Goal: Information Seeking & Learning: Find specific fact

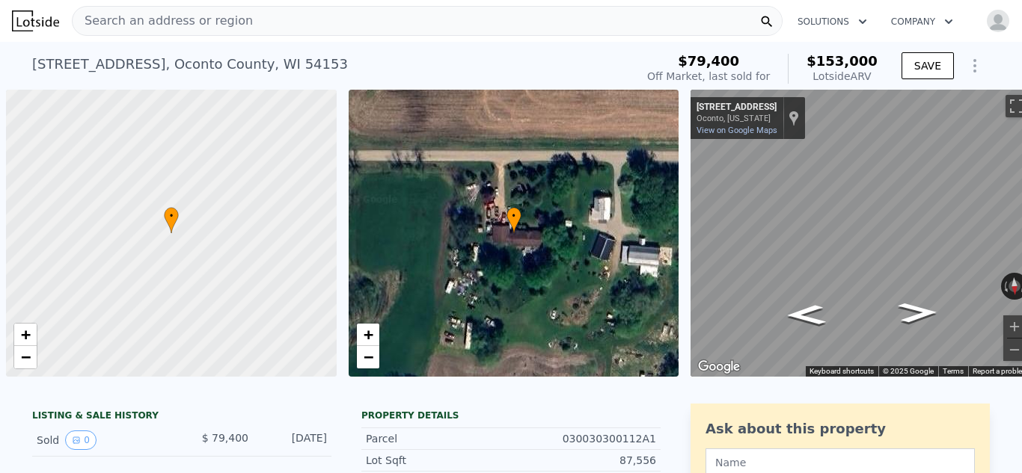
scroll to position [0, 6]
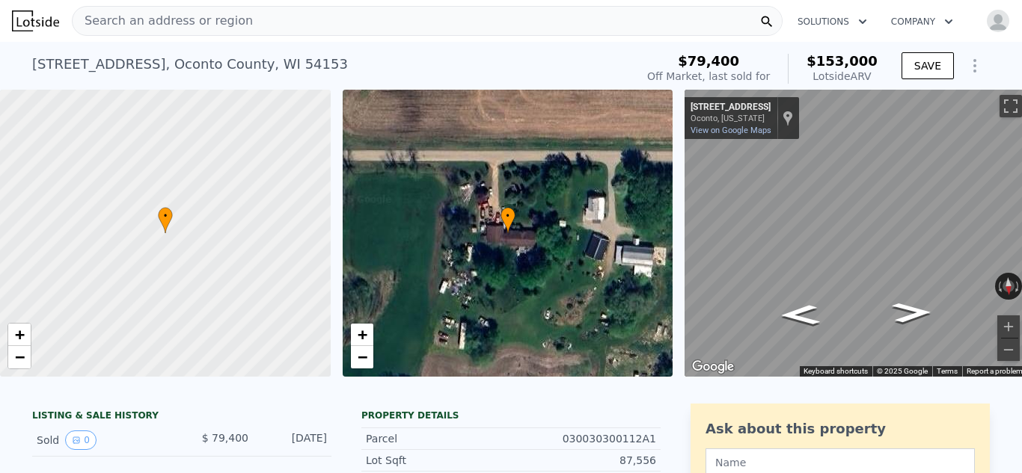
click at [186, 25] on span "Search an address or region" at bounding box center [163, 21] width 180 height 18
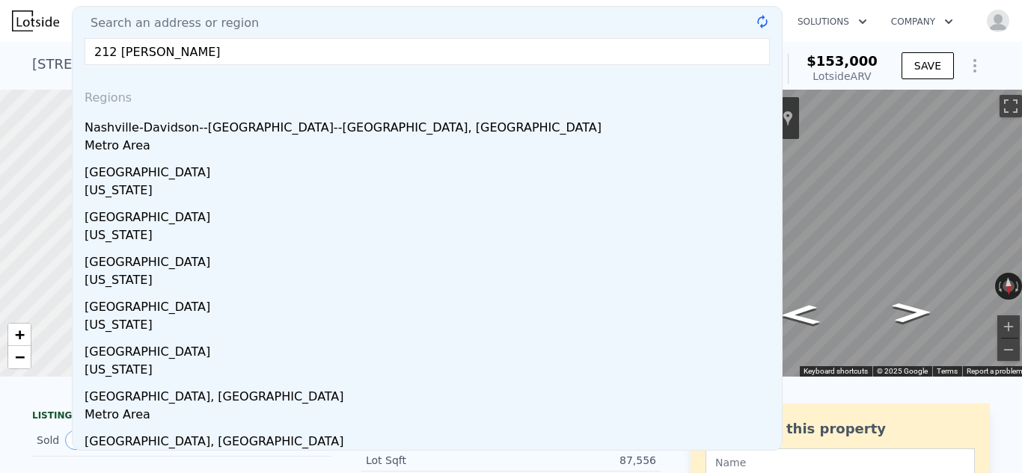
type input "[STREET_ADDRESS][PERSON_NAME]"
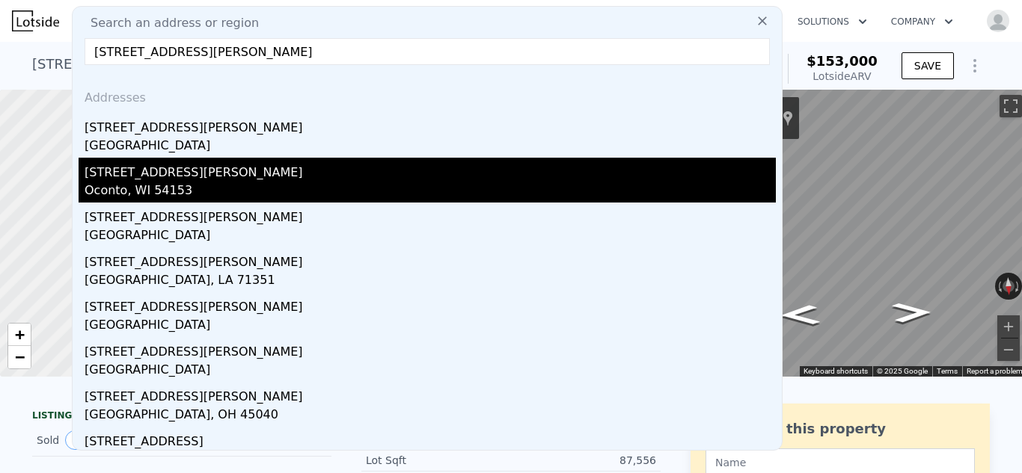
click at [163, 176] on div "[STREET_ADDRESS][PERSON_NAME]" at bounding box center [430, 170] width 691 height 24
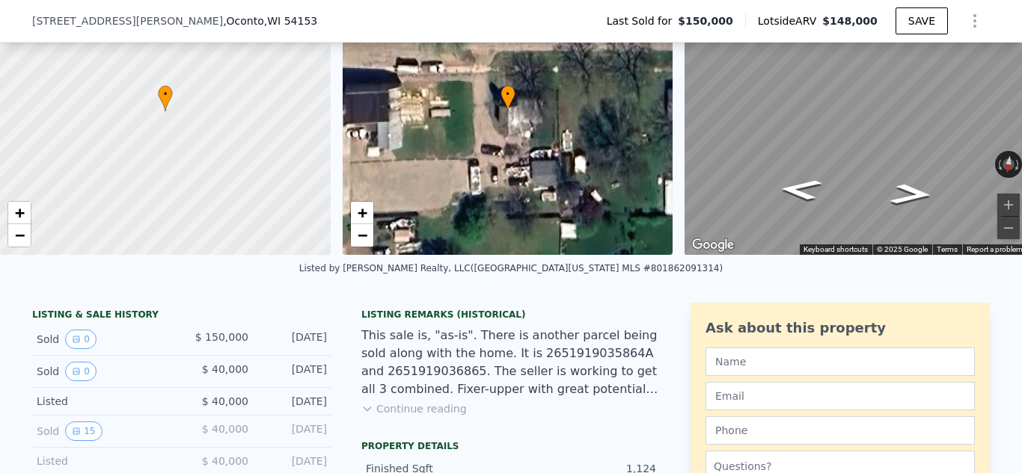
scroll to position [5, 0]
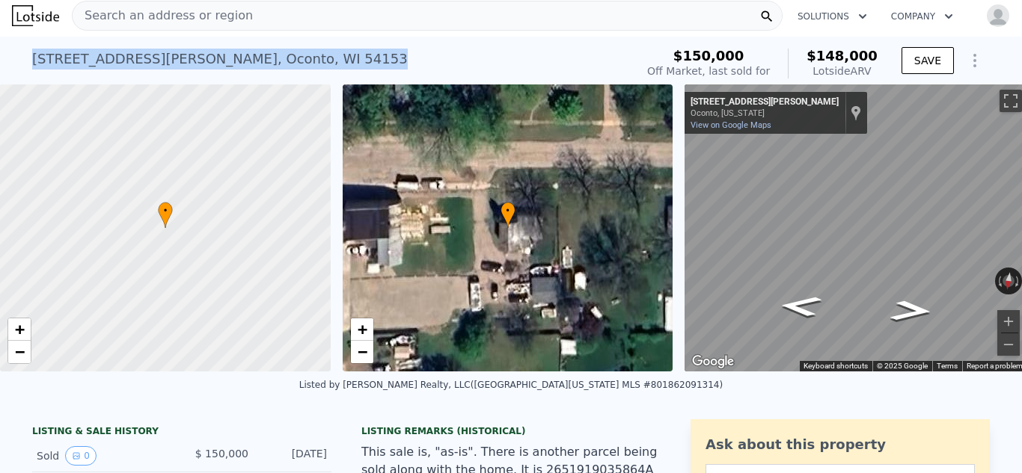
drag, startPoint x: 223, startPoint y: 61, endPoint x: 32, endPoint y: 55, distance: 190.8
click at [32, 55] on div "[STREET_ADDRESS][PERSON_NAME]" at bounding box center [219, 59] width 375 height 21
copy div "[STREET_ADDRESS][PERSON_NAME]"
click at [360, 350] on span "−" at bounding box center [362, 352] width 10 height 19
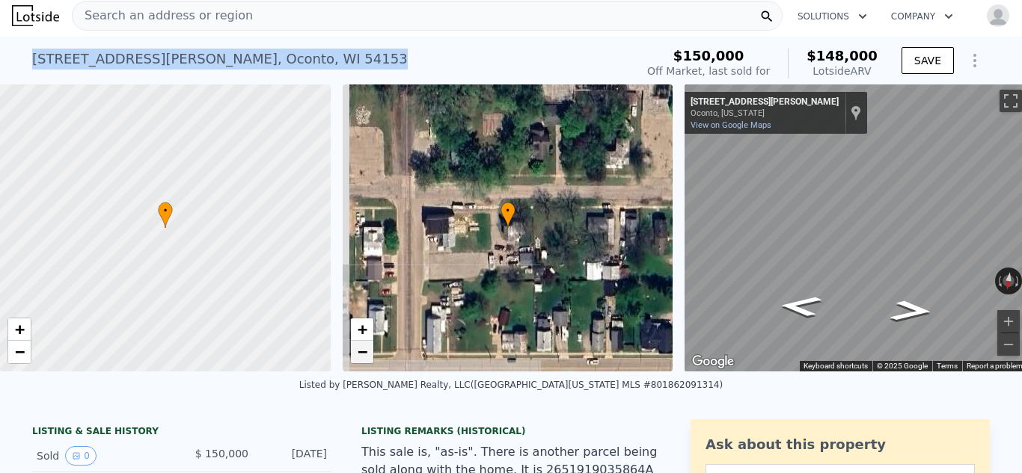
click at [360, 350] on span "−" at bounding box center [362, 352] width 10 height 19
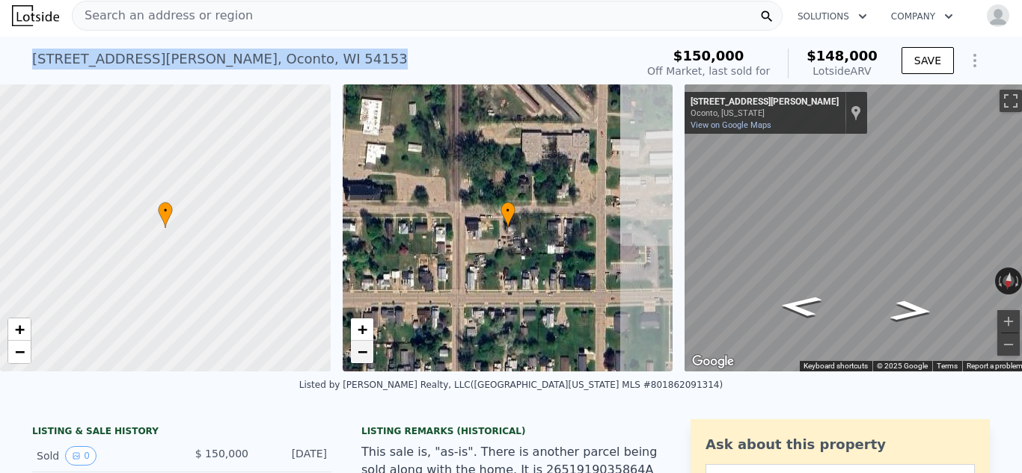
click at [360, 350] on span "−" at bounding box center [362, 352] width 10 height 19
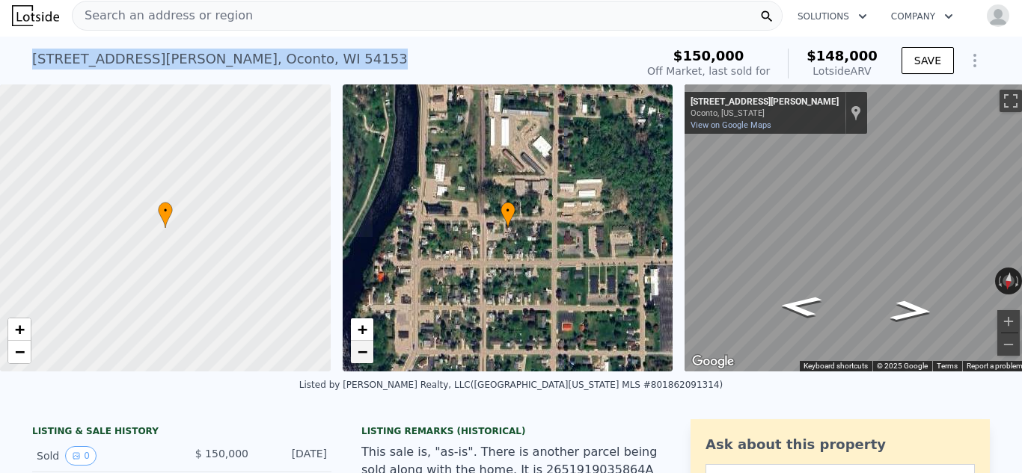
click at [360, 350] on span "−" at bounding box center [362, 352] width 10 height 19
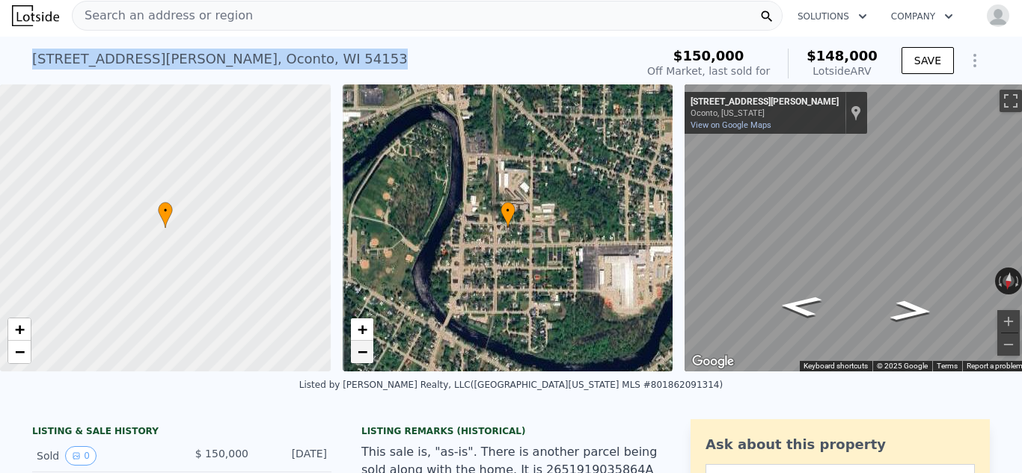
click at [360, 350] on span "−" at bounding box center [362, 352] width 10 height 19
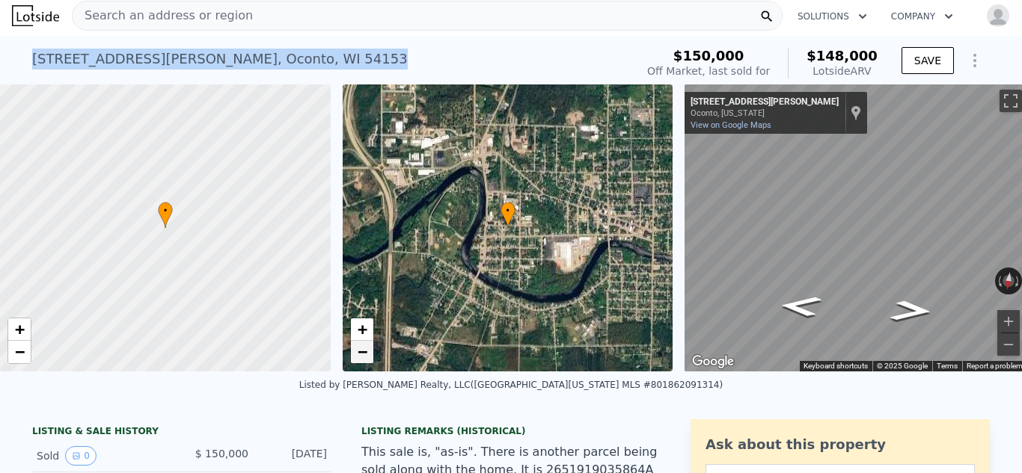
click at [360, 350] on span "−" at bounding box center [362, 352] width 10 height 19
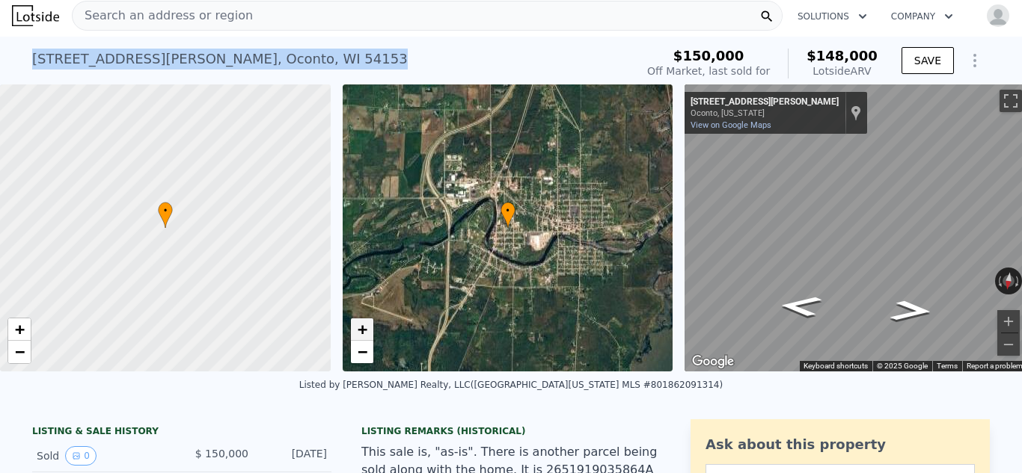
click at [369, 327] on link "+" at bounding box center [362, 330] width 22 height 22
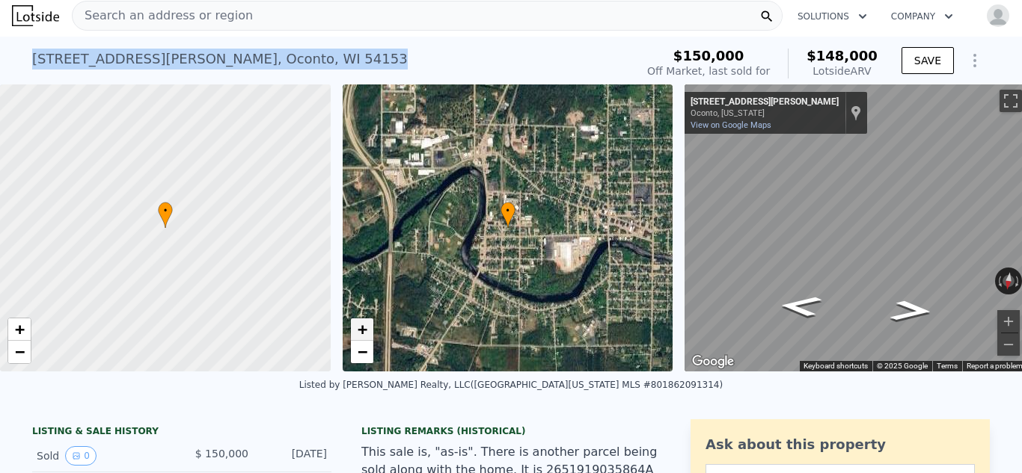
click at [369, 327] on link "+" at bounding box center [362, 330] width 22 height 22
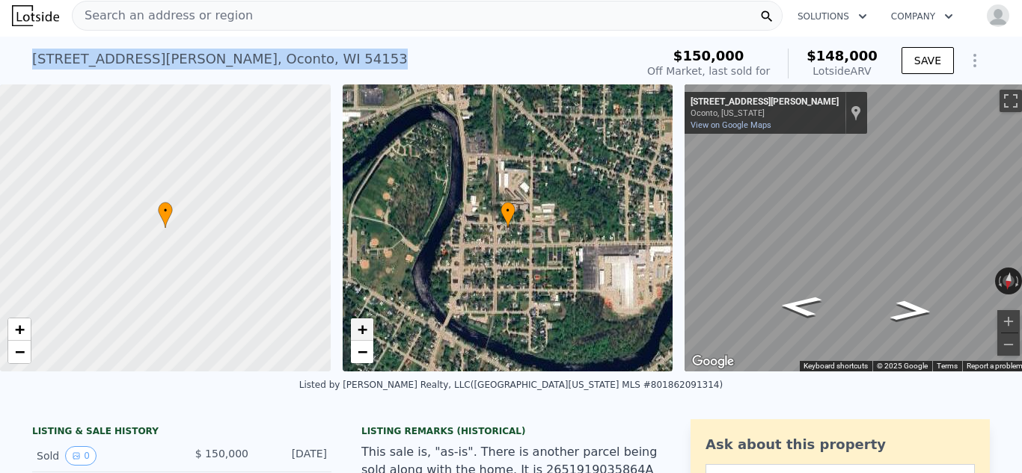
click at [369, 327] on link "+" at bounding box center [362, 330] width 22 height 22
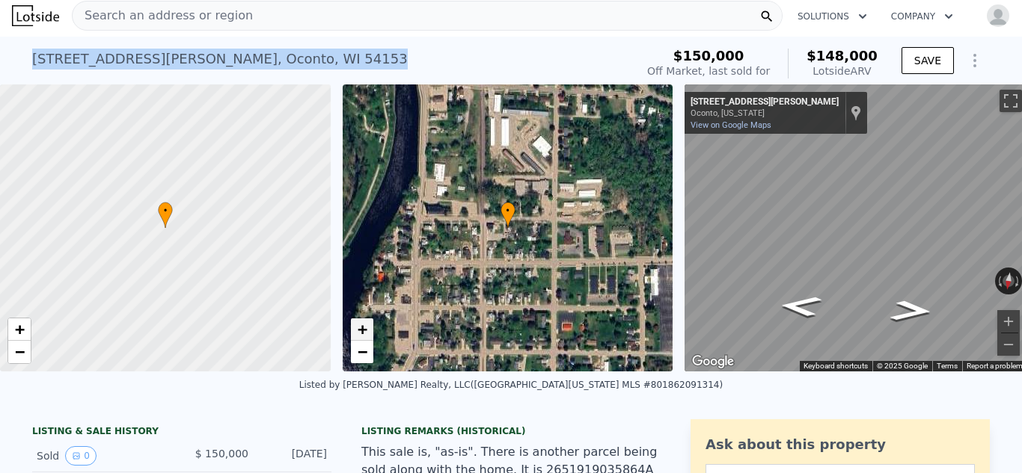
click at [369, 327] on link "+" at bounding box center [362, 330] width 22 height 22
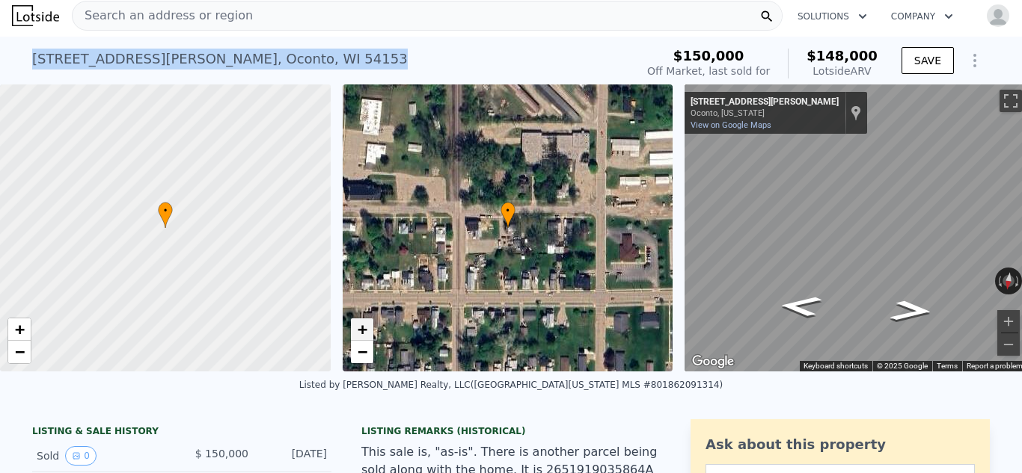
click at [366, 327] on span "+" at bounding box center [362, 329] width 10 height 19
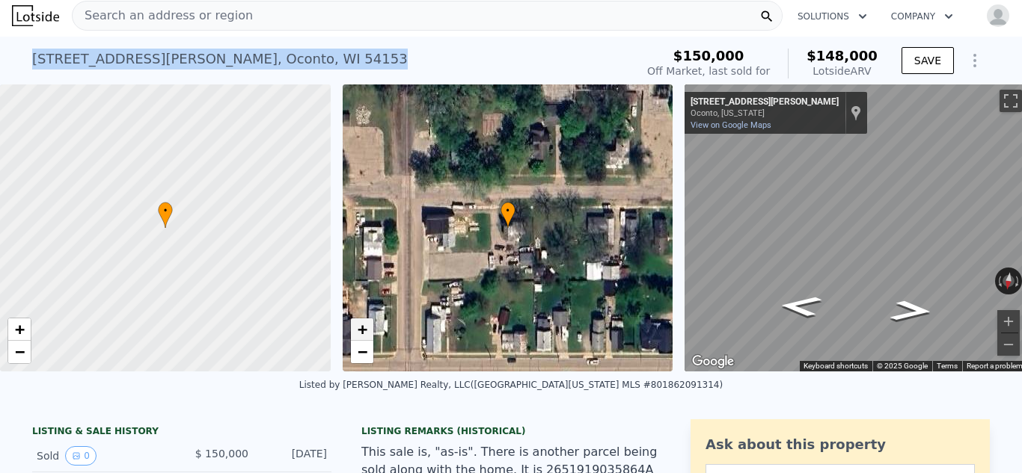
click at [366, 327] on span "+" at bounding box center [362, 329] width 10 height 19
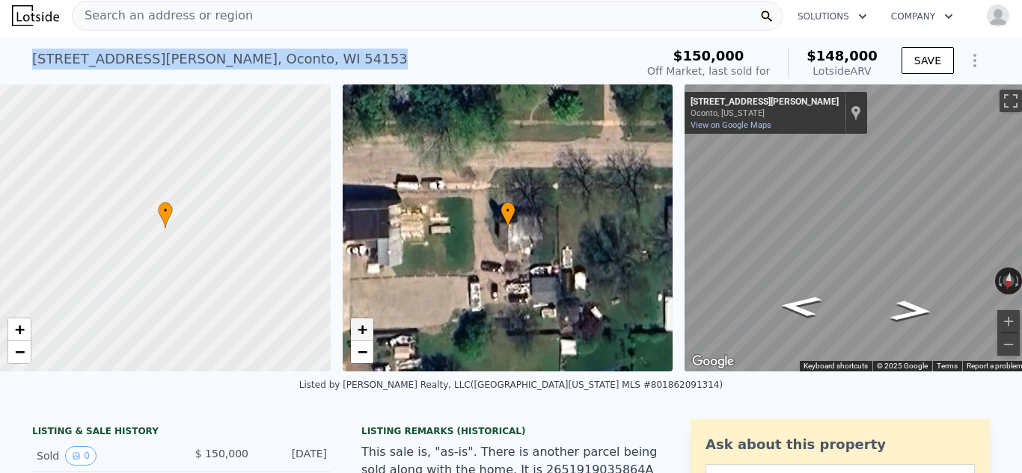
click at [366, 327] on span "+" at bounding box center [362, 329] width 10 height 19
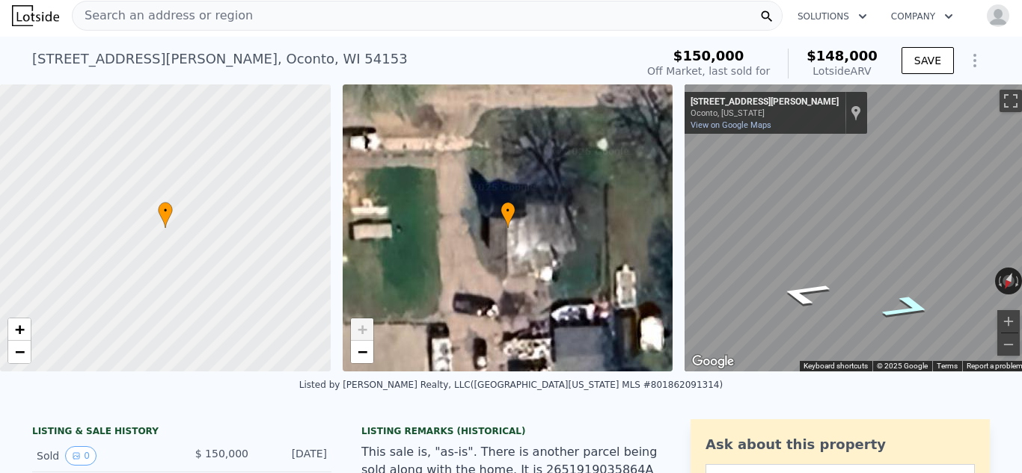
click at [913, 311] on icon "Go West, Frank St" at bounding box center [907, 308] width 96 height 36
click at [1011, 318] on button "Zoom in" at bounding box center [1008, 321] width 22 height 22
click at [636, 189] on div "• + − • + − ← Move left → Move right ↑ Move up ↓ Move down + Zoom in - Zoom out…" at bounding box center [511, 228] width 1022 height 287
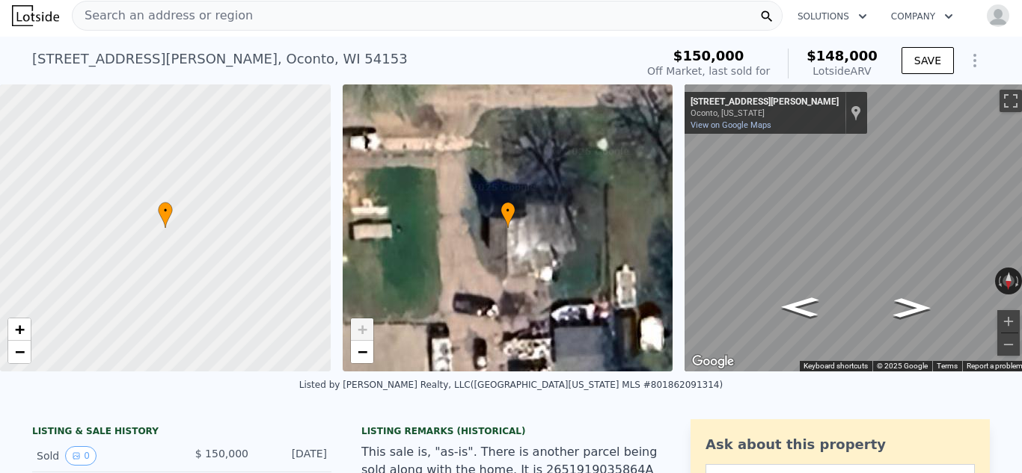
click at [657, 197] on div "• + − • + − ← Move left → Move right ↑ Move up ↓ Move down + Zoom in - Zoom out…" at bounding box center [511, 228] width 1022 height 287
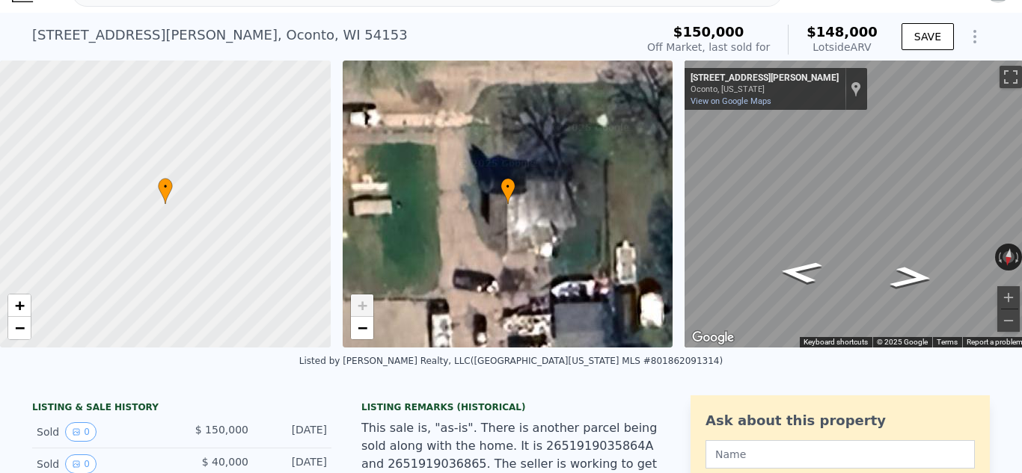
scroll to position [0, 0]
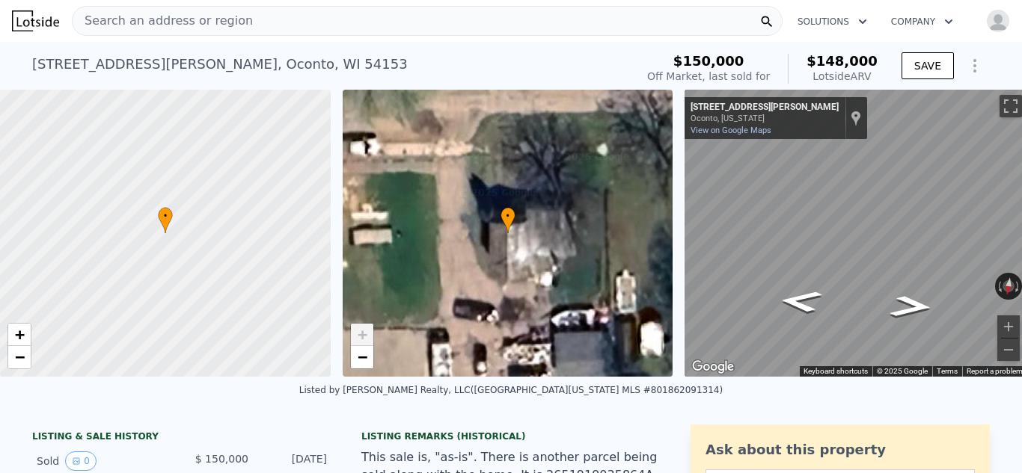
click at [265, 21] on div "Search an address or region" at bounding box center [427, 21] width 710 height 30
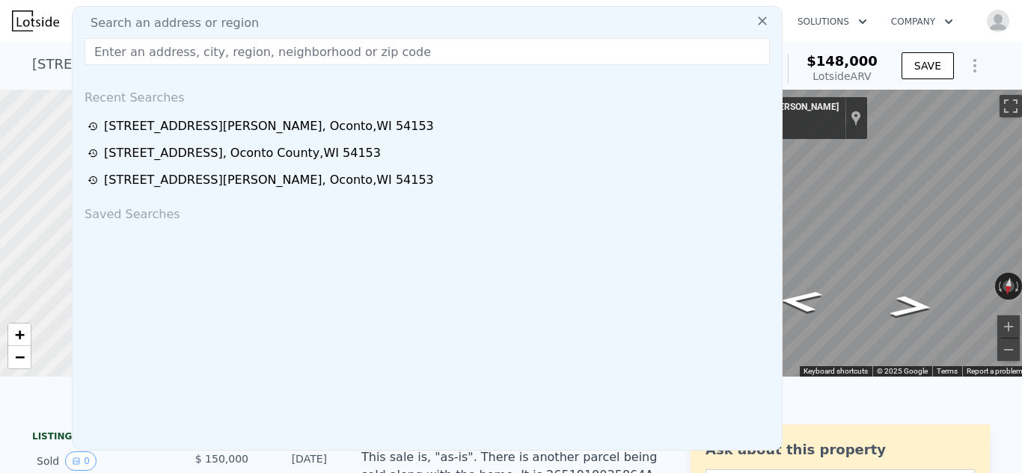
type input "2"
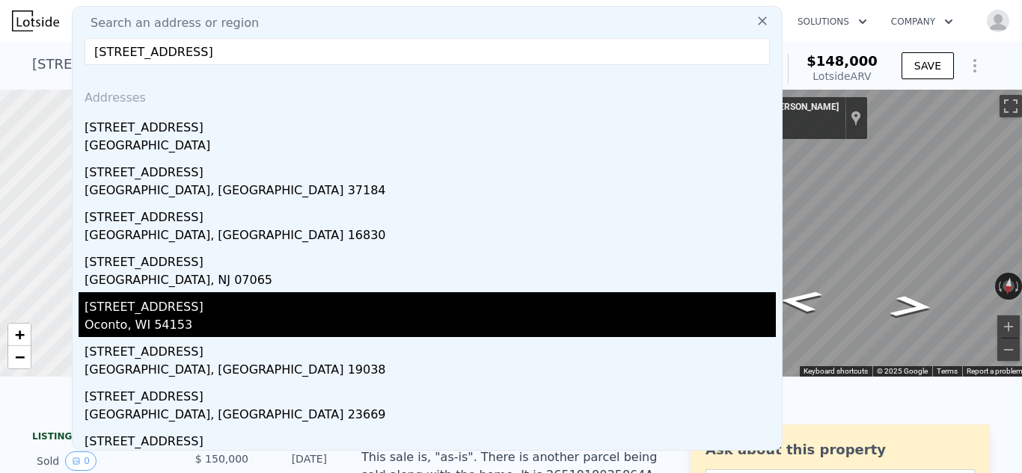
type input "[STREET_ADDRESS]"
click at [215, 306] on div "[STREET_ADDRESS]" at bounding box center [430, 304] width 691 height 24
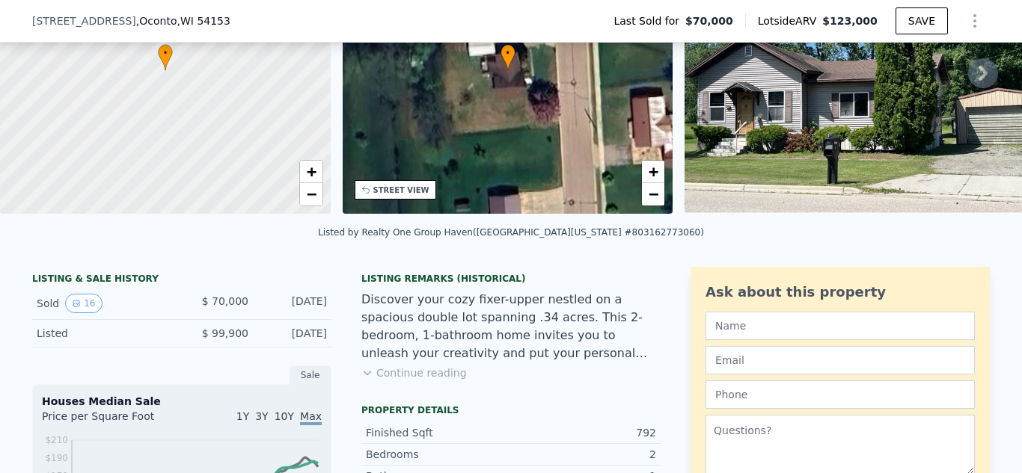
scroll to position [167, 0]
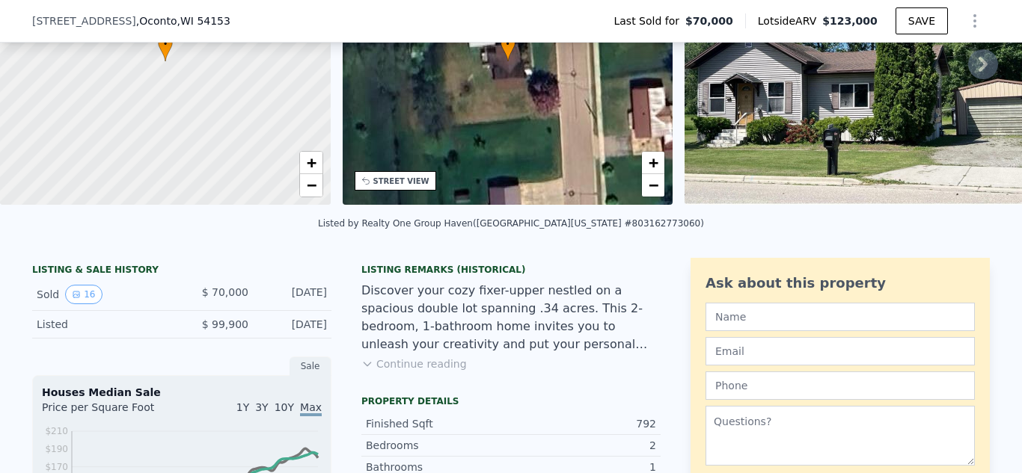
click at [402, 365] on button "Continue reading" at bounding box center [413, 364] width 105 height 15
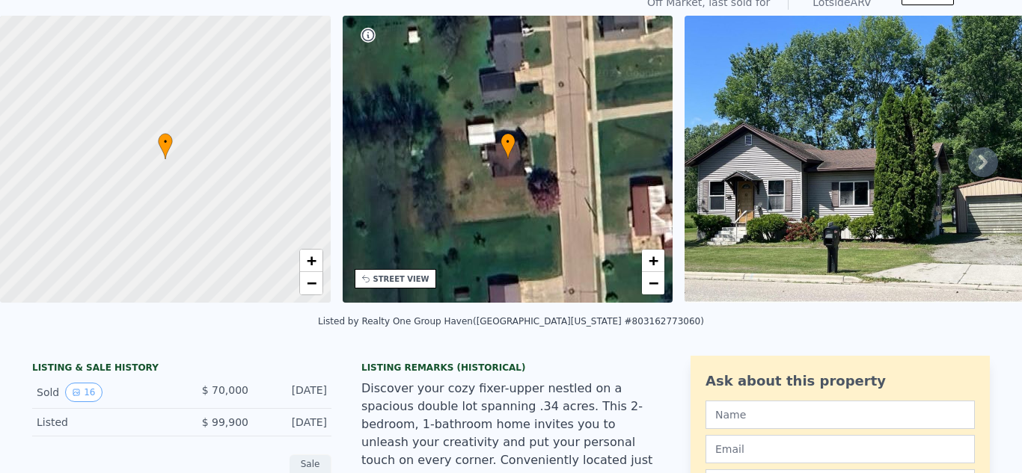
scroll to position [5, 0]
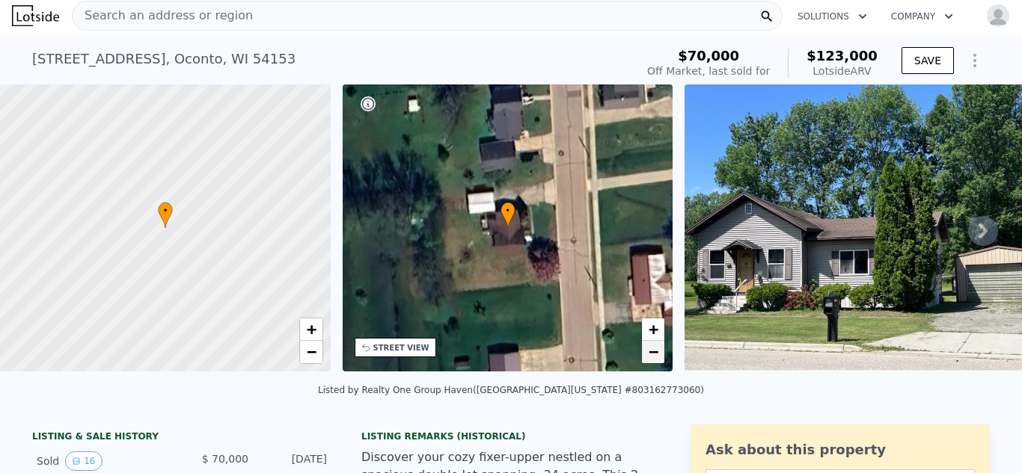
click at [651, 350] on span "−" at bounding box center [653, 352] width 10 height 19
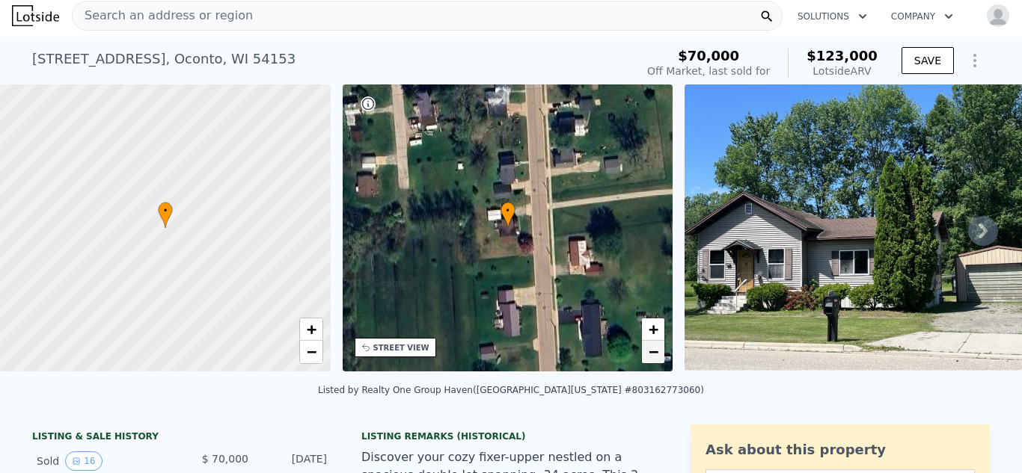
click at [651, 350] on span "−" at bounding box center [653, 352] width 10 height 19
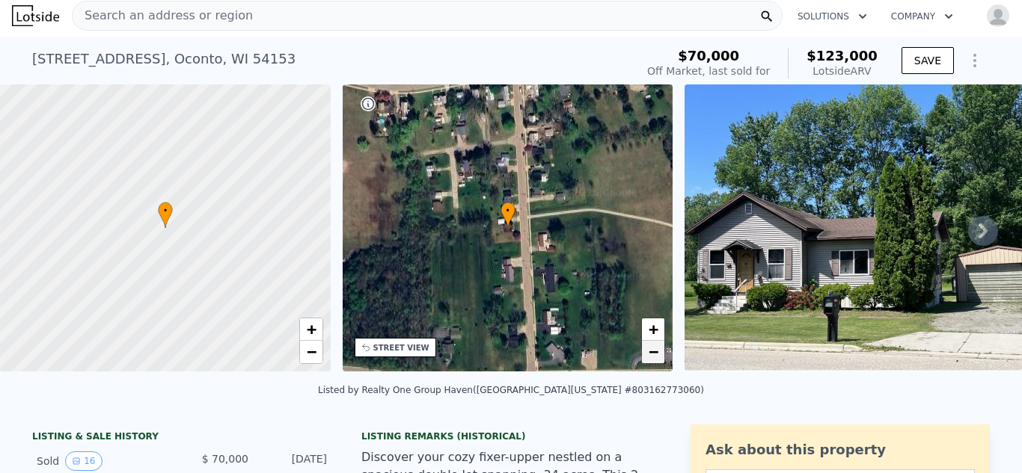
click at [651, 350] on span "−" at bounding box center [653, 352] width 10 height 19
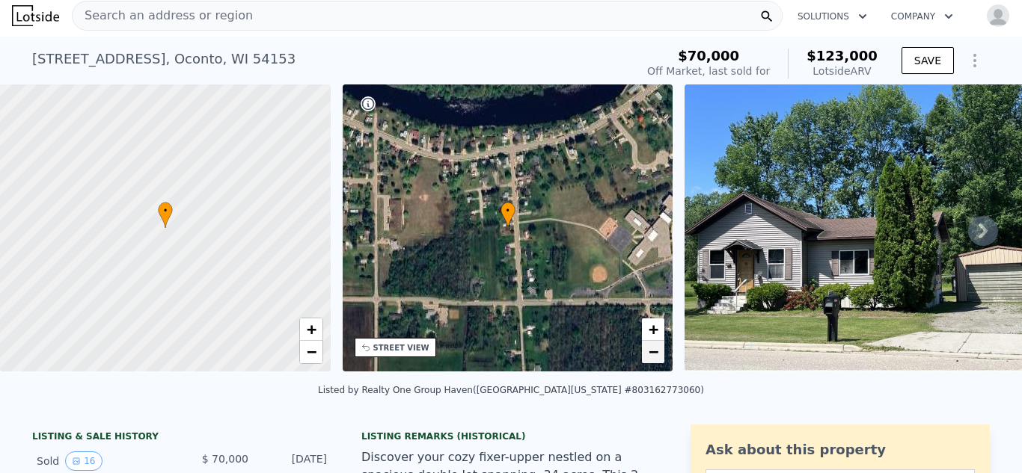
click at [651, 350] on span "−" at bounding box center [653, 352] width 10 height 19
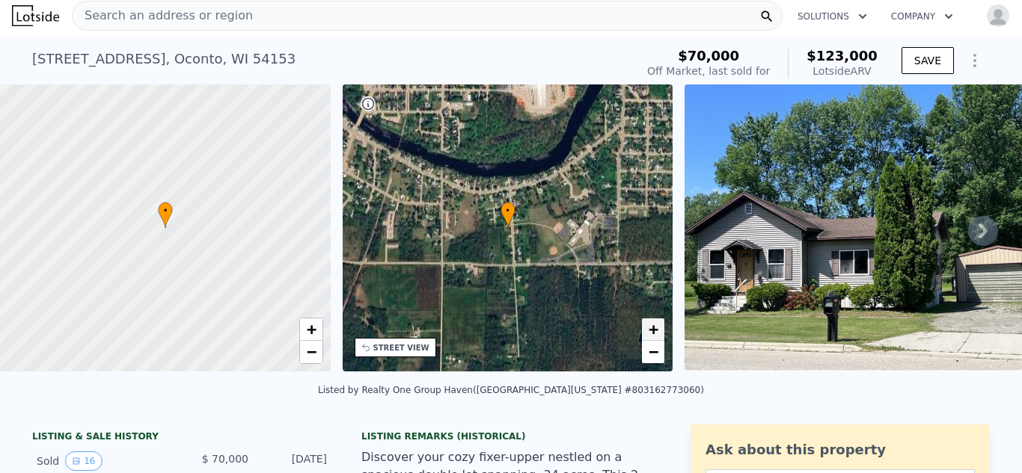
click at [649, 328] on span "+" at bounding box center [653, 329] width 10 height 19
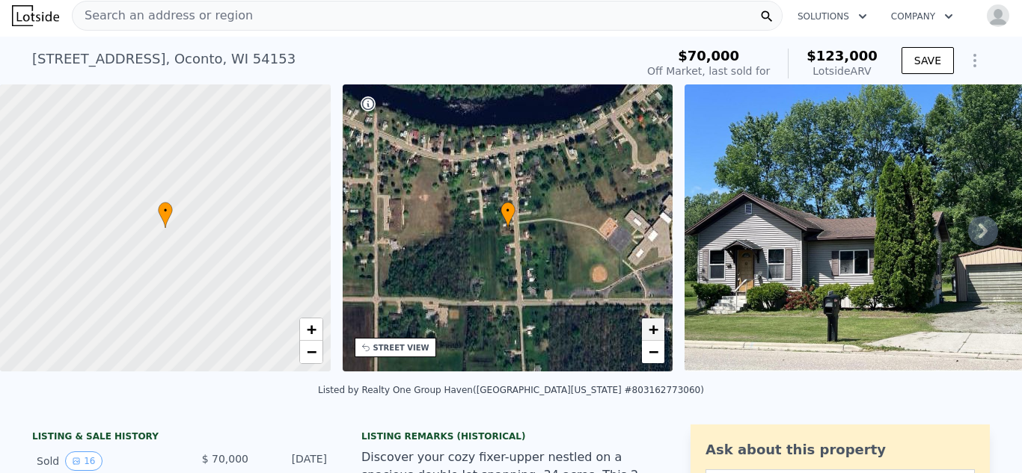
click at [649, 328] on span "+" at bounding box center [653, 329] width 10 height 19
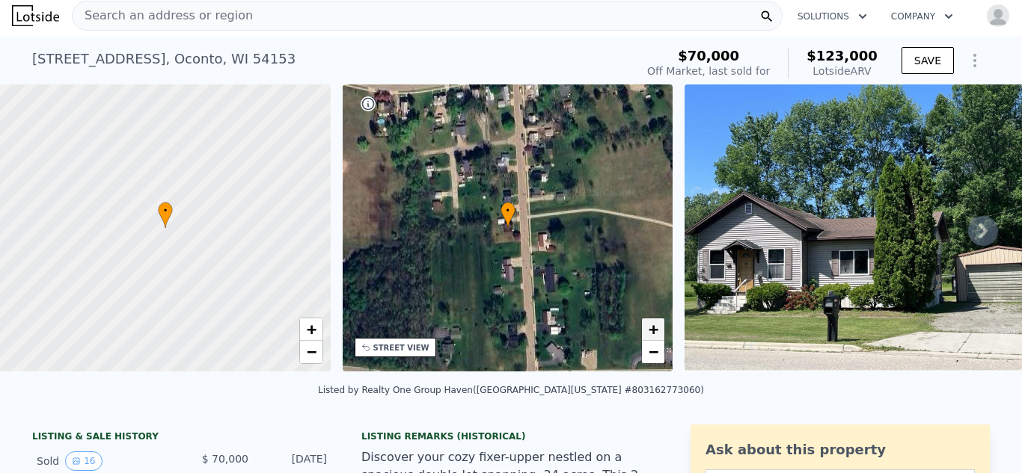
click at [649, 328] on span "+" at bounding box center [653, 329] width 10 height 19
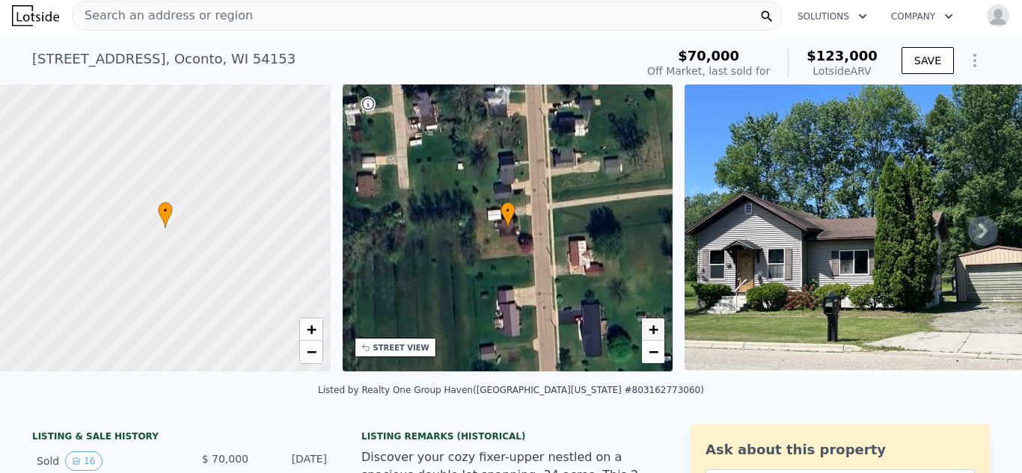
click at [649, 328] on span "+" at bounding box center [653, 329] width 10 height 19
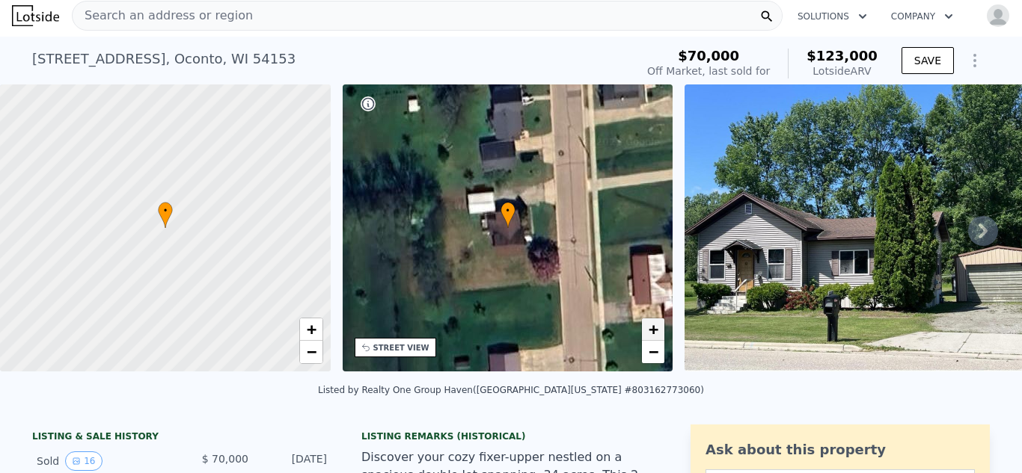
click at [649, 328] on span "+" at bounding box center [653, 329] width 10 height 19
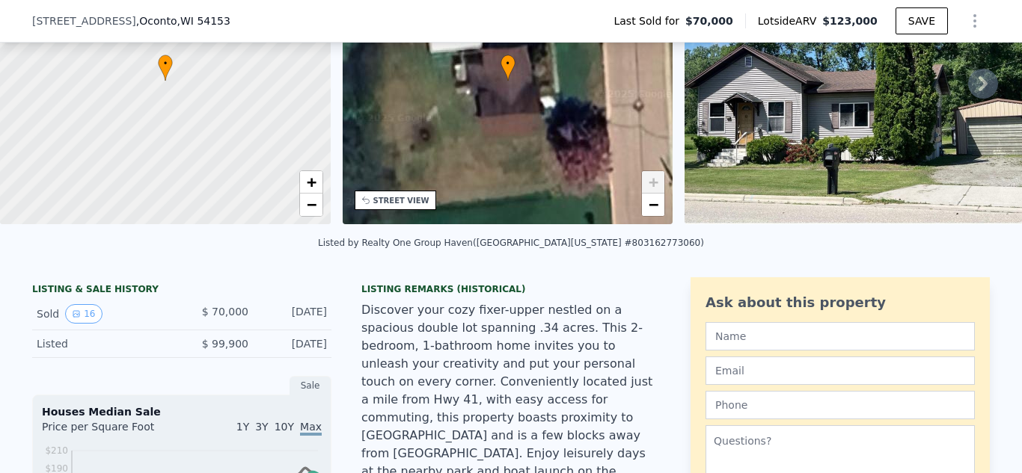
scroll to position [149, 0]
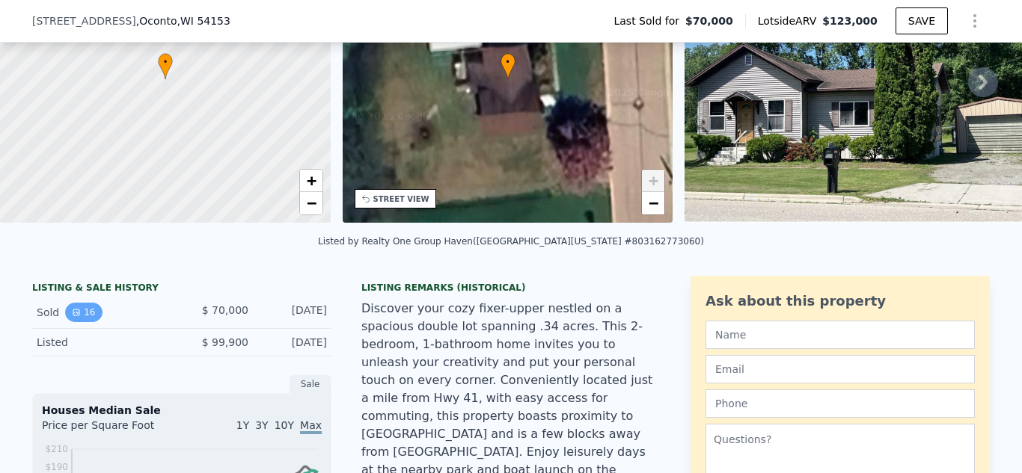
click at [80, 311] on button "16" at bounding box center [83, 312] width 37 height 19
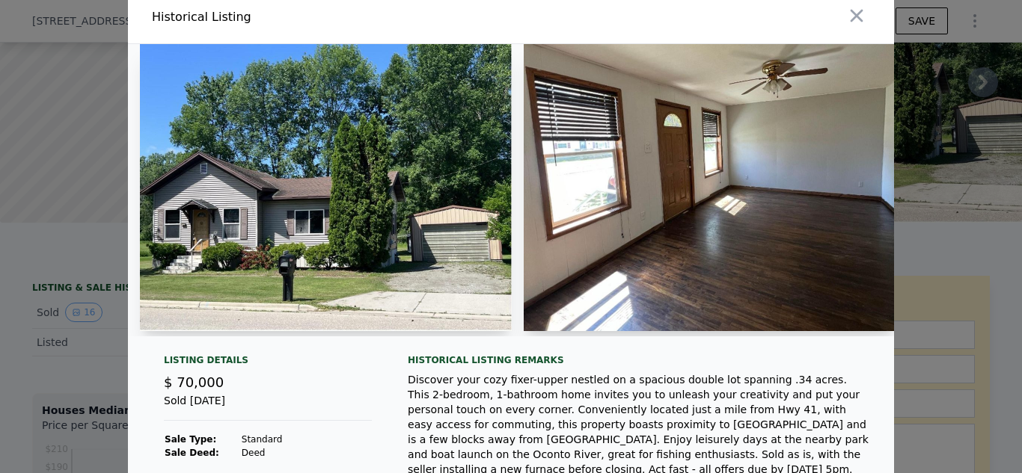
scroll to position [0, 0]
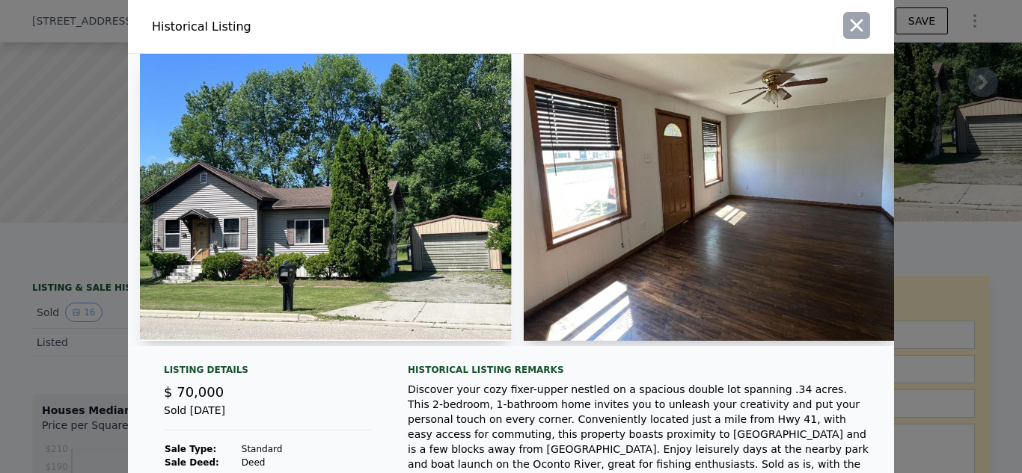
click at [861, 20] on icon "button" at bounding box center [856, 25] width 13 height 13
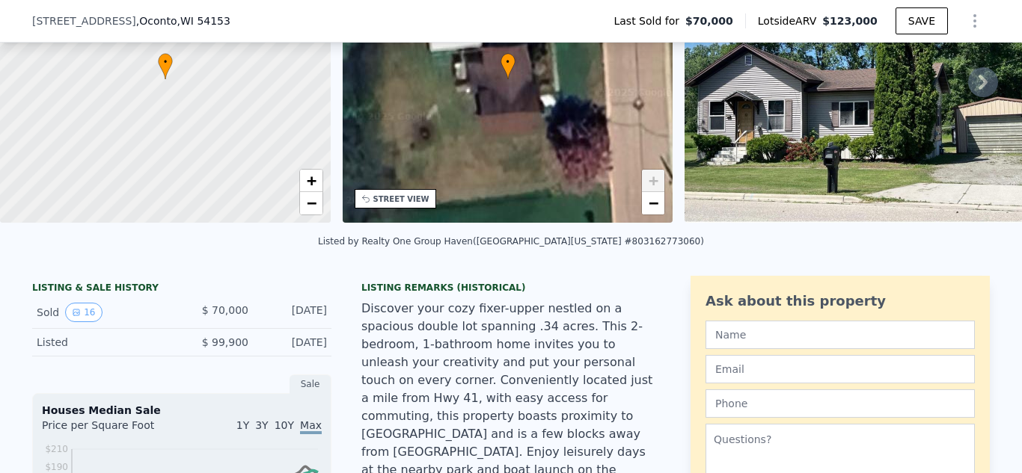
click at [975, 81] on icon at bounding box center [983, 82] width 30 height 30
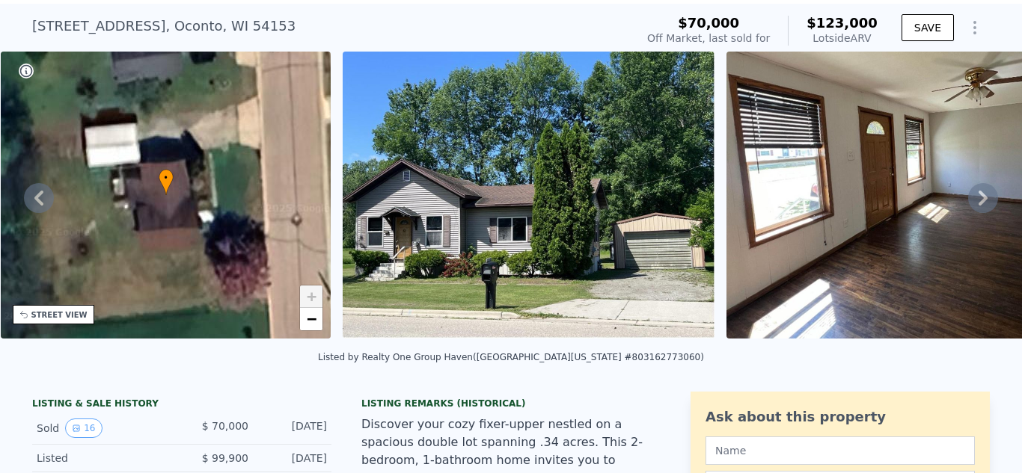
scroll to position [5, 0]
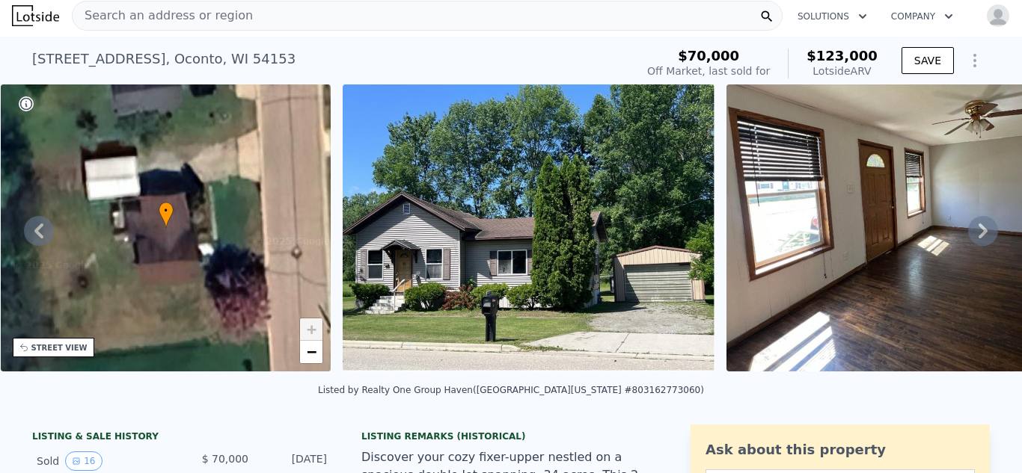
click at [989, 234] on icon at bounding box center [983, 231] width 30 height 30
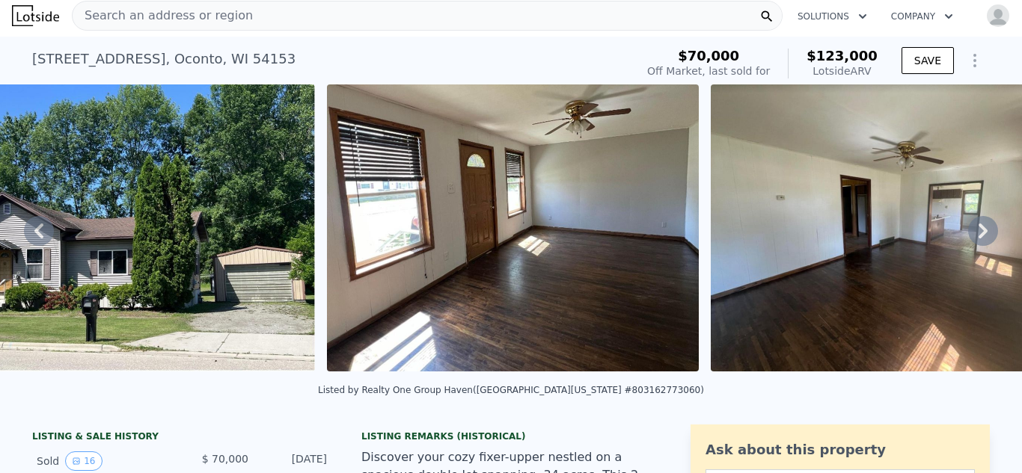
click at [989, 234] on icon at bounding box center [983, 231] width 30 height 30
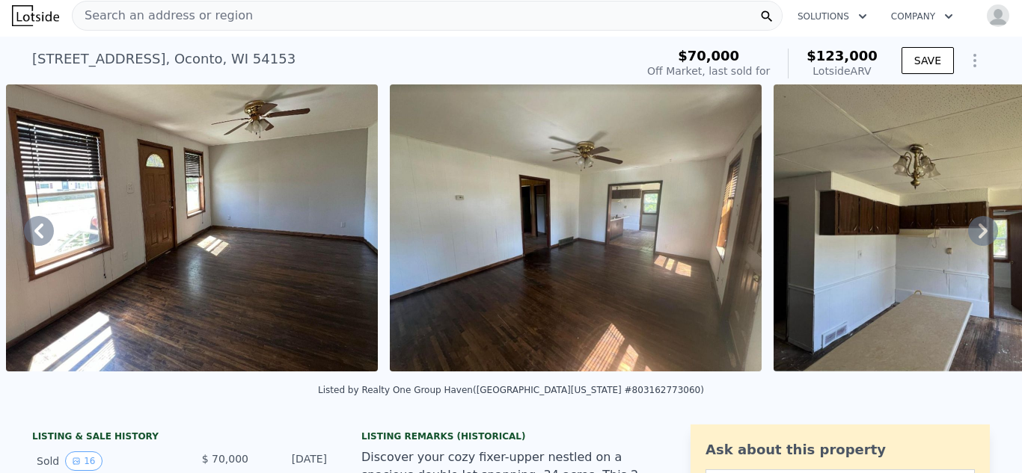
click at [989, 234] on icon at bounding box center [983, 231] width 30 height 30
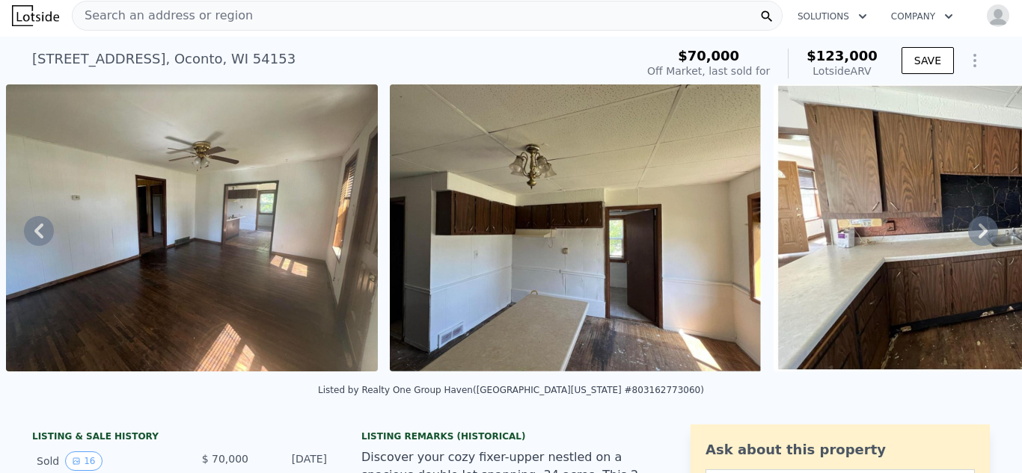
click at [989, 234] on icon at bounding box center [983, 231] width 30 height 30
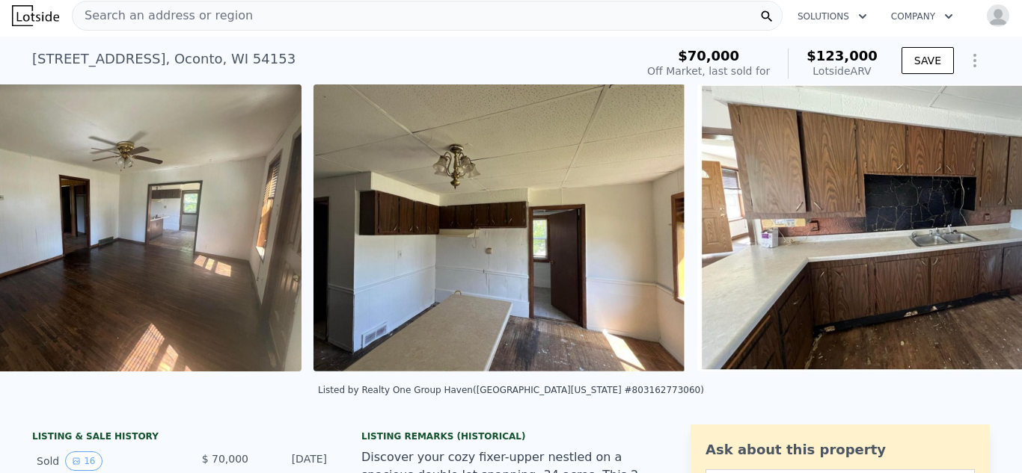
scroll to position [0, 1835]
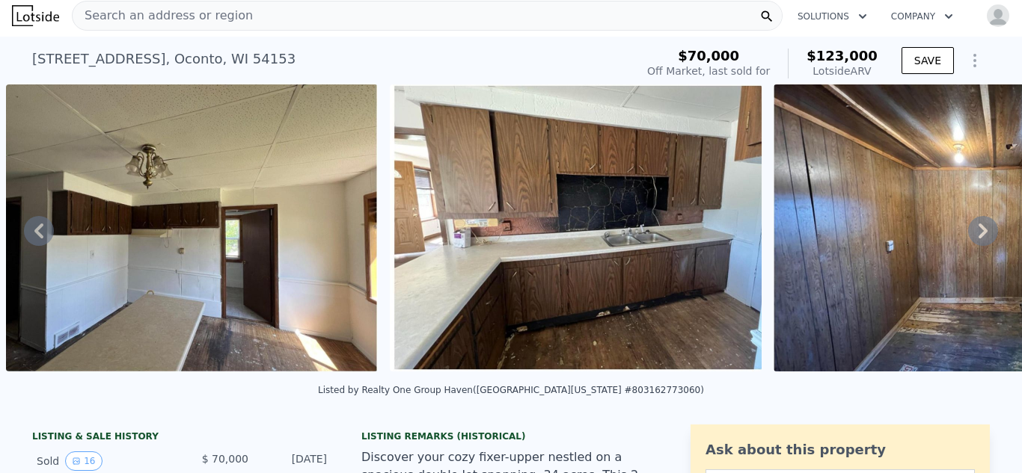
click at [989, 234] on icon at bounding box center [983, 231] width 30 height 30
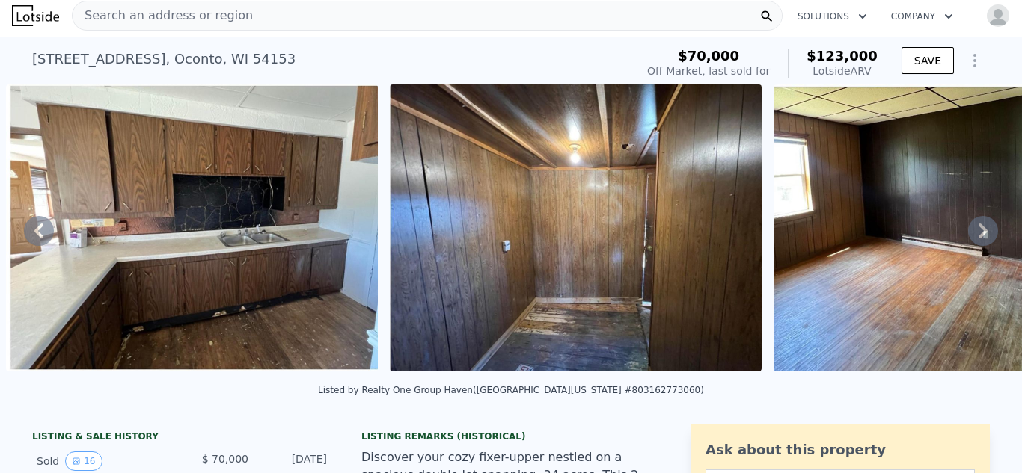
click at [989, 234] on icon at bounding box center [983, 231] width 30 height 30
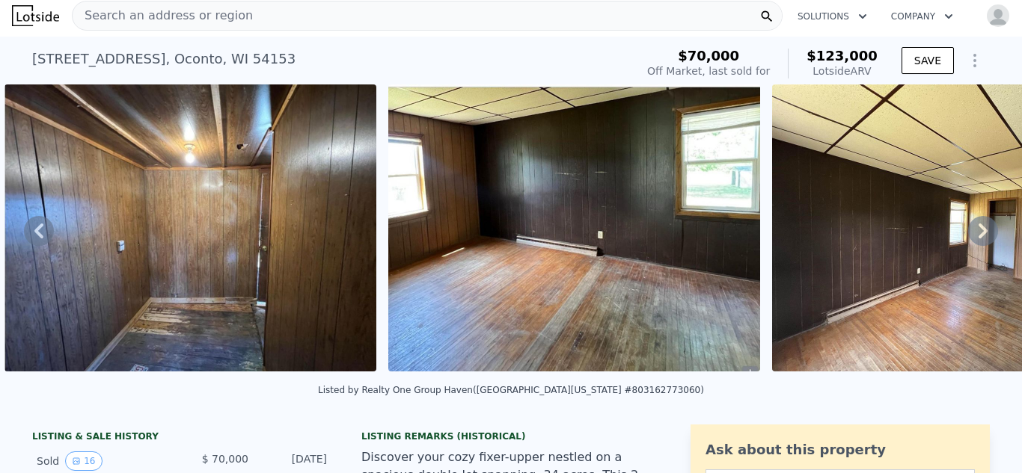
scroll to position [0, 2602]
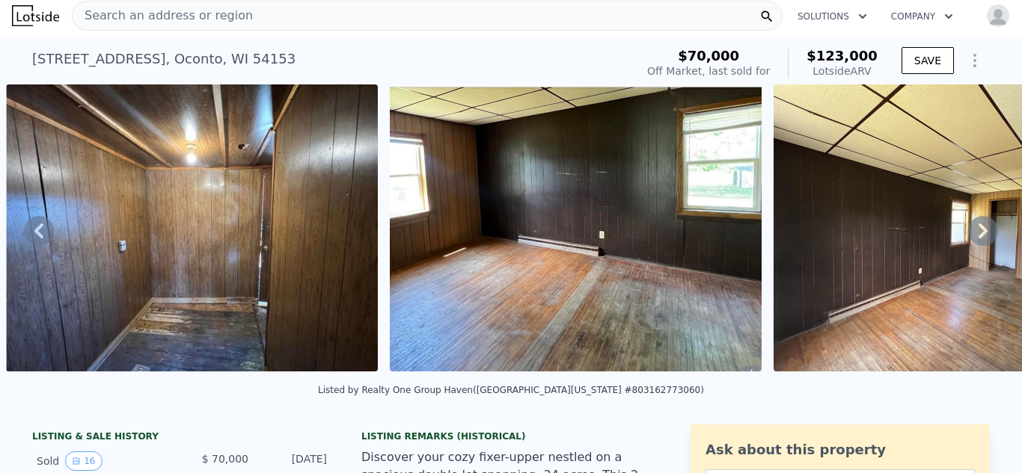
click at [989, 234] on icon at bounding box center [983, 231] width 30 height 30
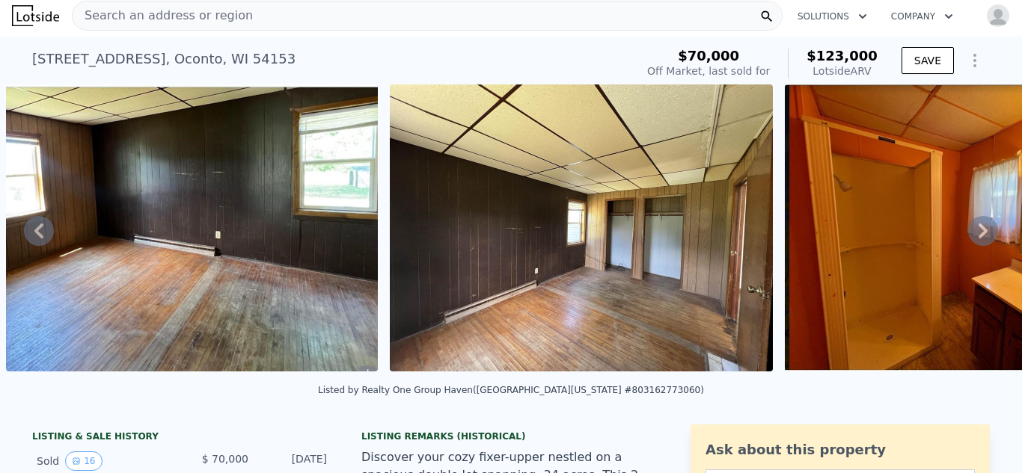
click at [989, 234] on icon at bounding box center [983, 231] width 30 height 30
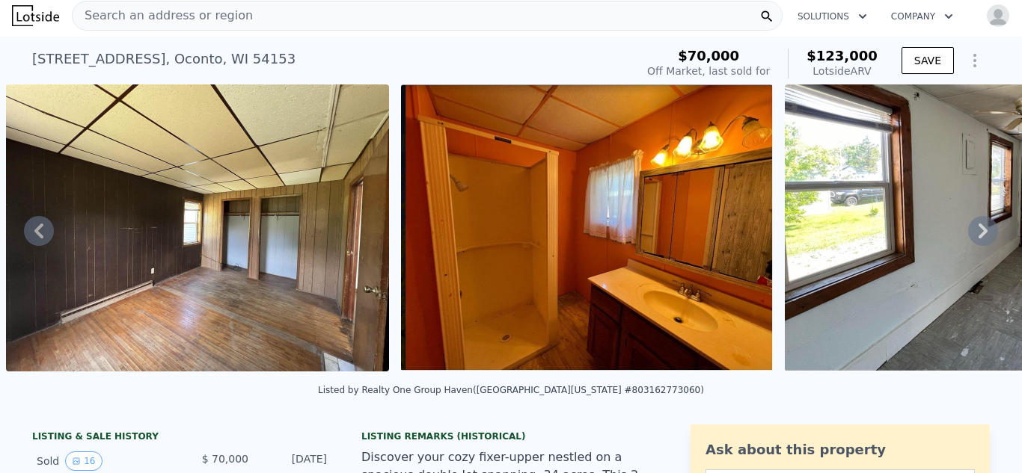
click at [989, 234] on icon at bounding box center [983, 231] width 30 height 30
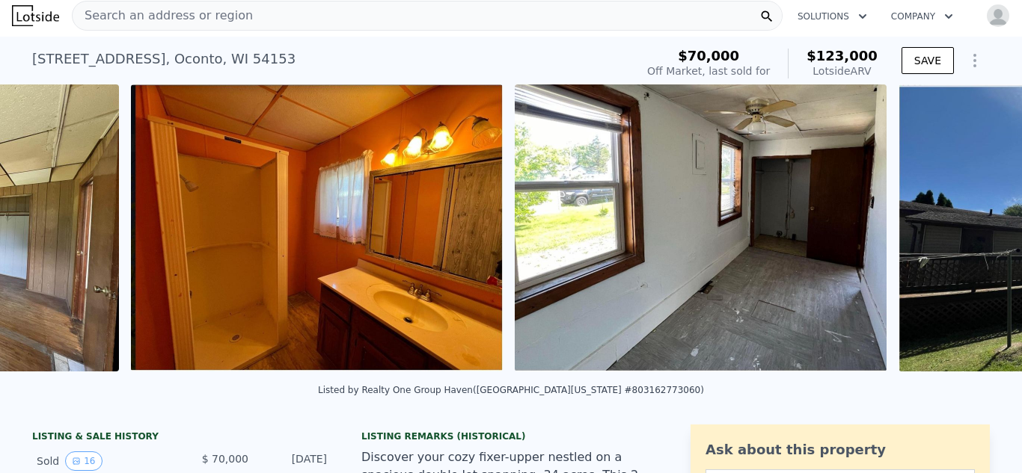
scroll to position [0, 3765]
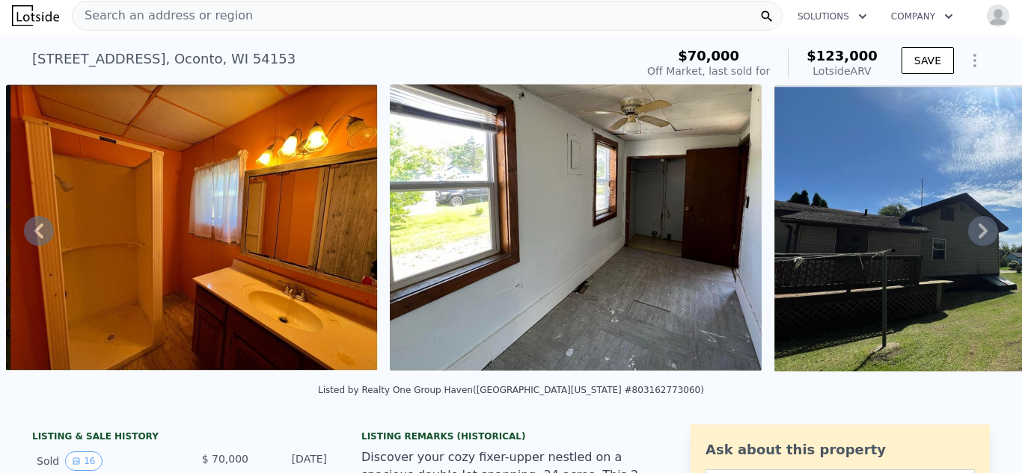
click at [989, 234] on icon at bounding box center [983, 231] width 30 height 30
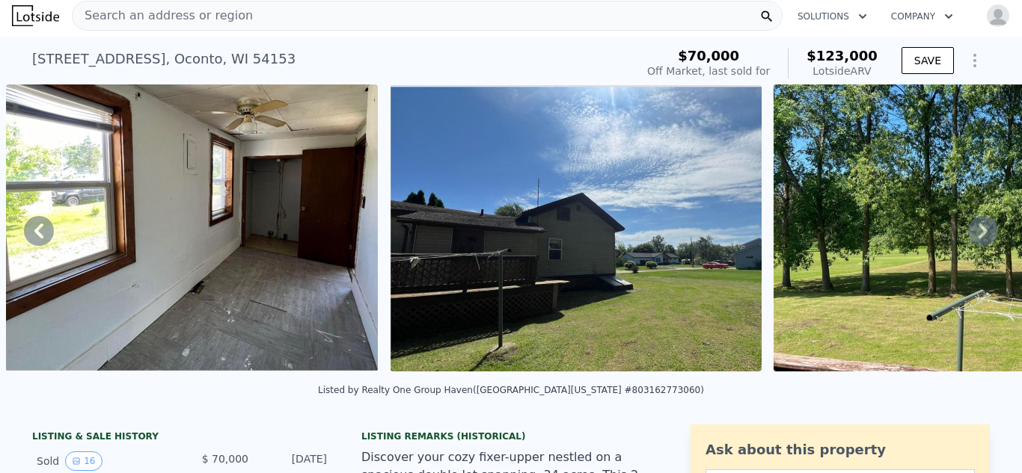
click at [989, 234] on icon at bounding box center [983, 231] width 30 height 30
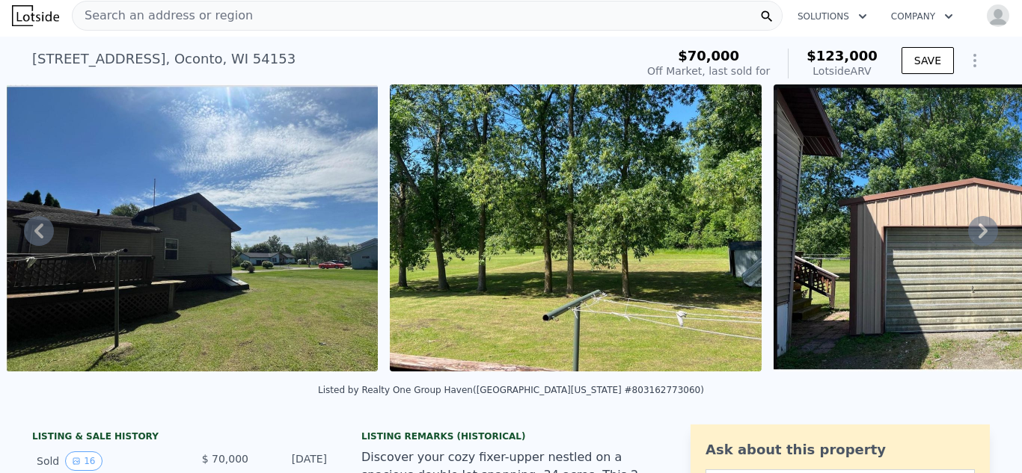
click at [989, 234] on icon at bounding box center [983, 231] width 30 height 30
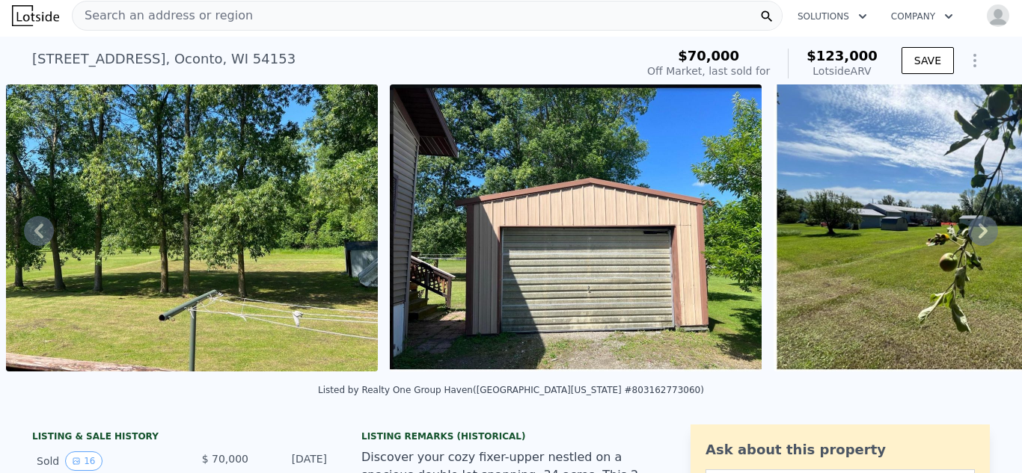
click at [989, 234] on icon at bounding box center [983, 231] width 30 height 30
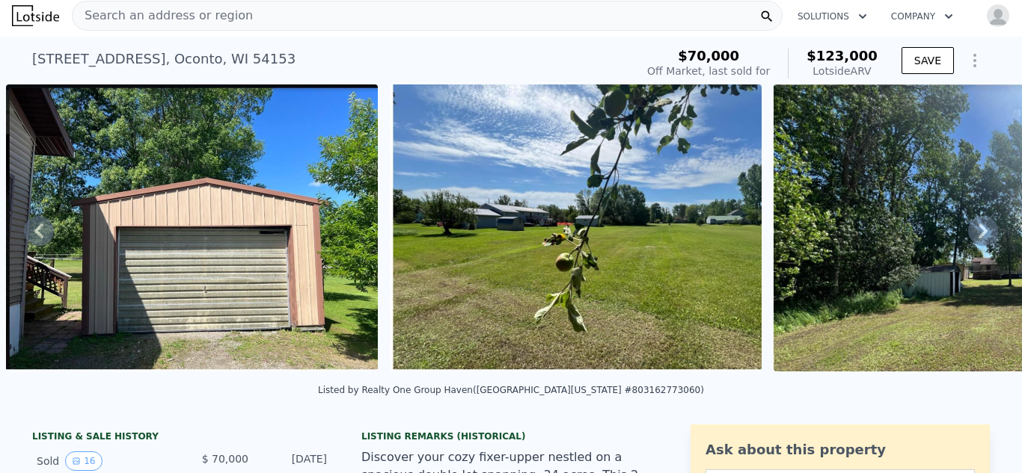
click at [989, 234] on icon at bounding box center [983, 231] width 30 height 30
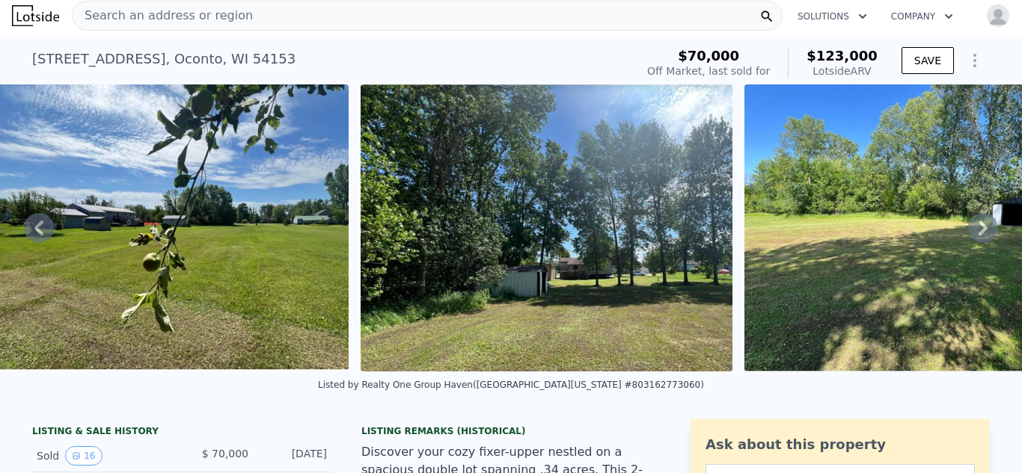
click at [989, 234] on icon at bounding box center [983, 228] width 30 height 30
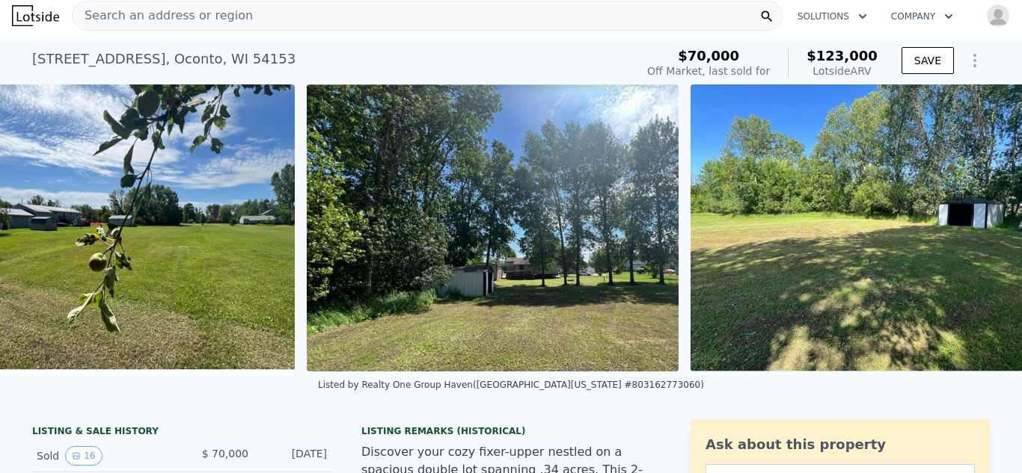
scroll to position [0, 5812]
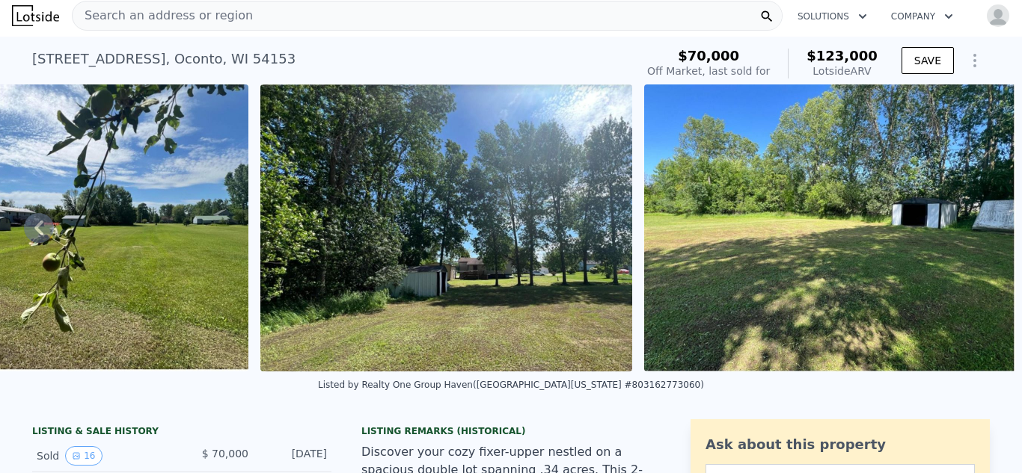
click at [989, 234] on img at bounding box center [830, 228] width 372 height 287
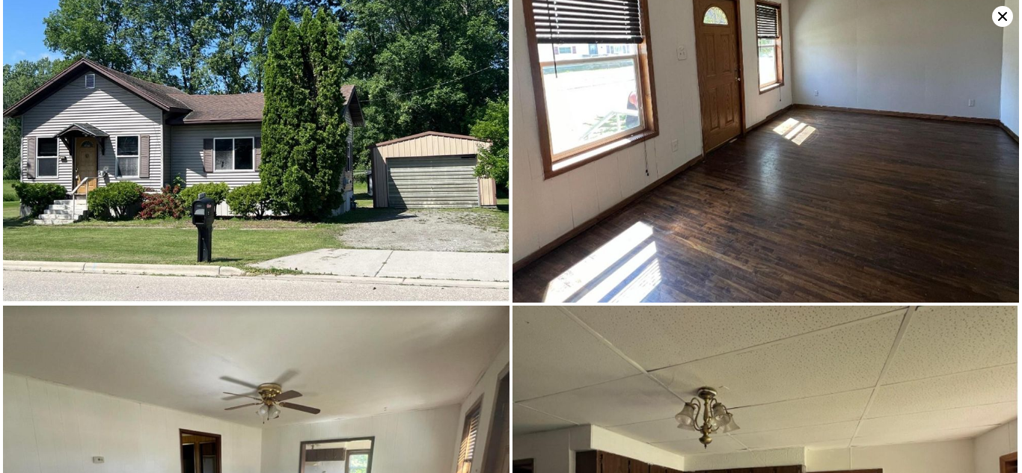
scroll to position [0, 0]
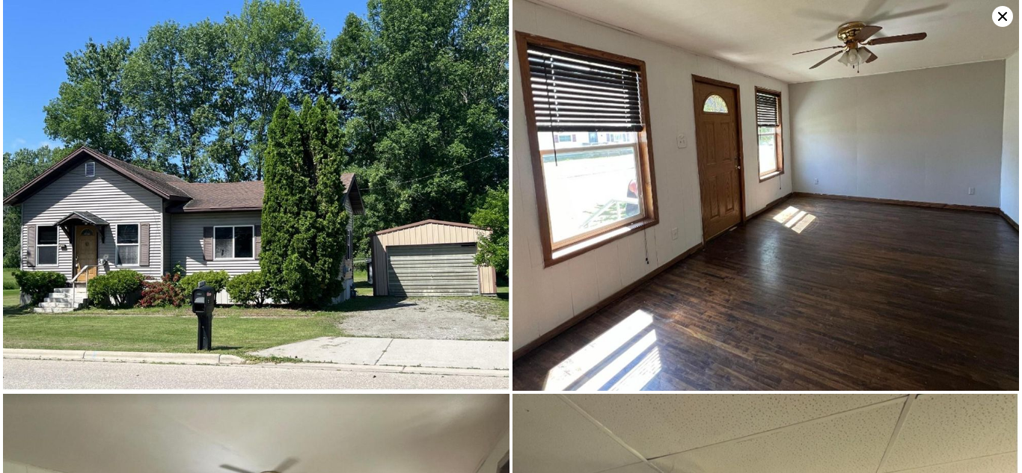
click at [1004, 20] on icon at bounding box center [1002, 16] width 21 height 21
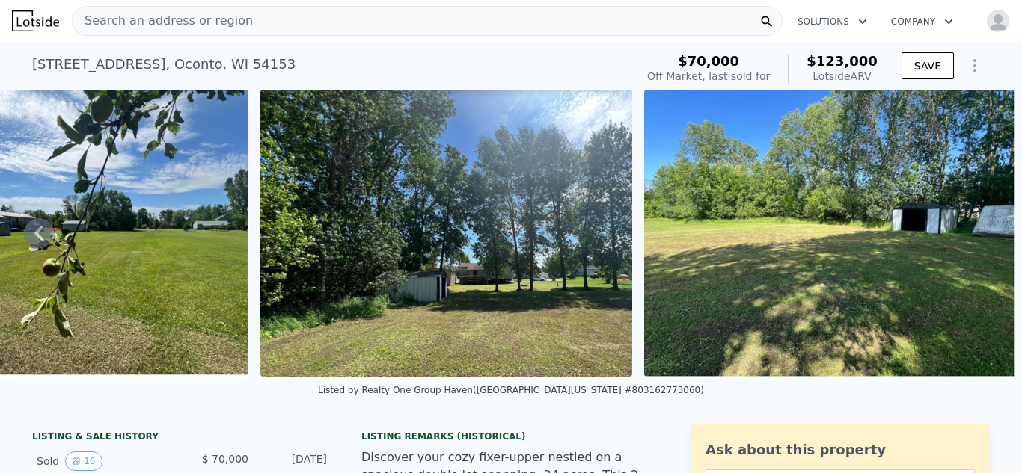
click at [249, 8] on div "Search an address or region" at bounding box center [427, 21] width 710 height 30
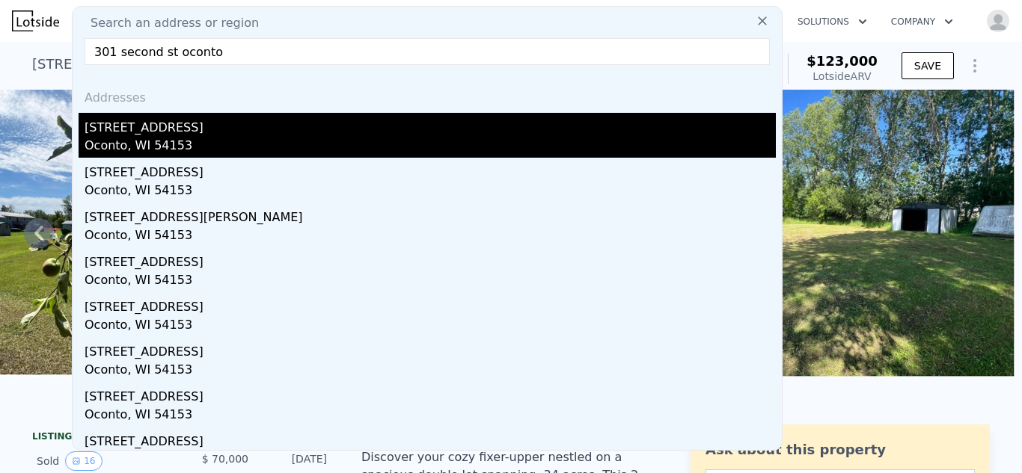
type input "301 second st oconto"
click at [126, 132] on div "[STREET_ADDRESS]" at bounding box center [430, 125] width 691 height 24
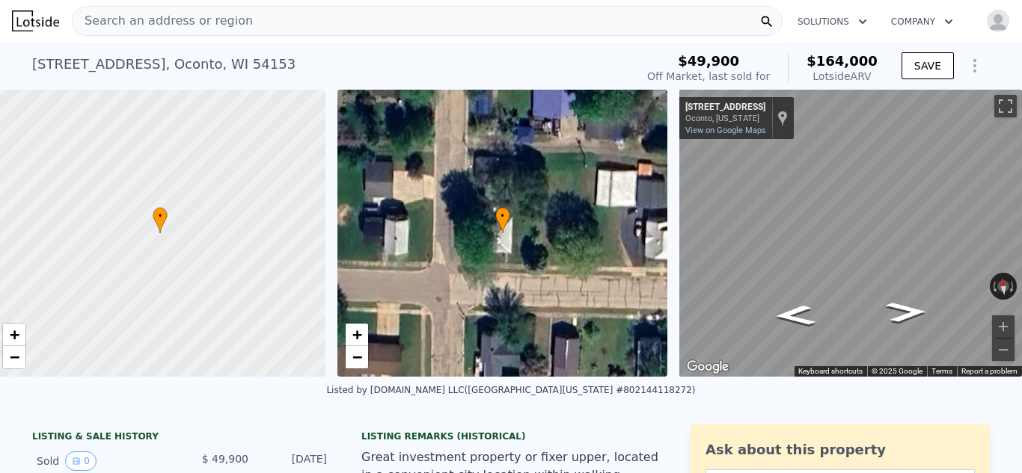
click at [254, 21] on div "Search an address or region" at bounding box center [427, 21] width 710 height 30
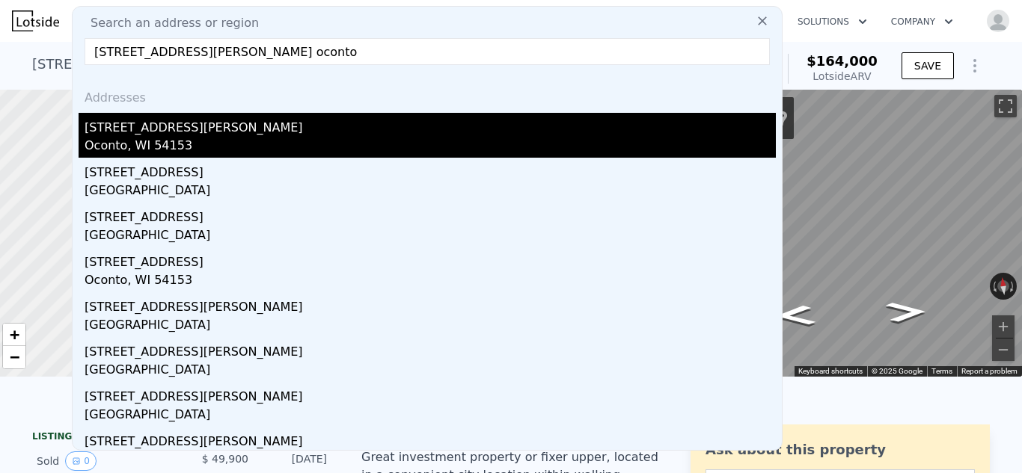
type input "[STREET_ADDRESS][PERSON_NAME] oconto"
click at [147, 123] on div "[STREET_ADDRESS][PERSON_NAME]" at bounding box center [430, 125] width 691 height 24
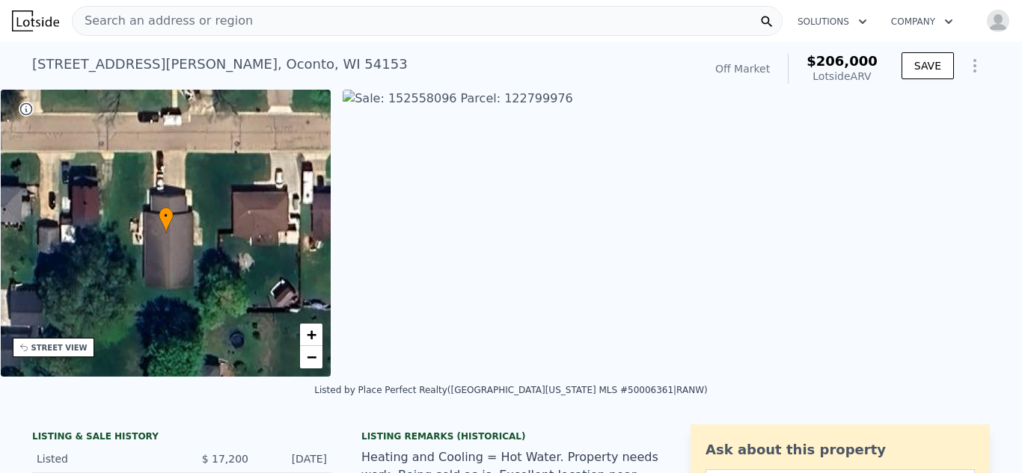
click at [182, 21] on span "Search an address or region" at bounding box center [163, 21] width 180 height 18
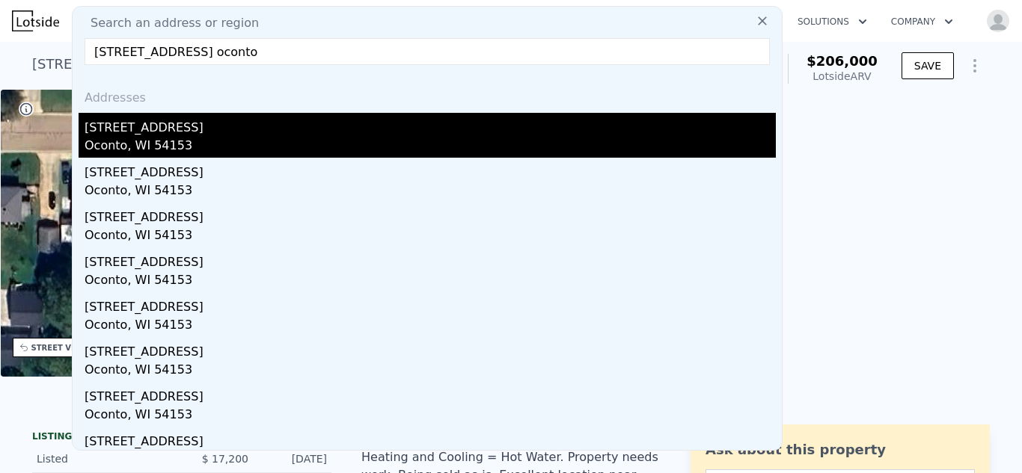
type input "[STREET_ADDRESS] oconto"
click at [130, 137] on div "Oconto, WI 54153" at bounding box center [430, 147] width 691 height 21
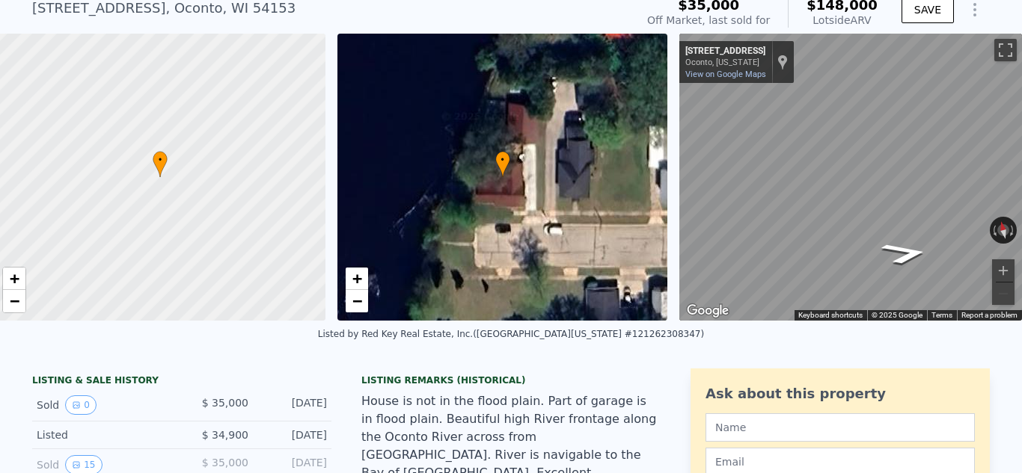
scroll to position [65, 0]
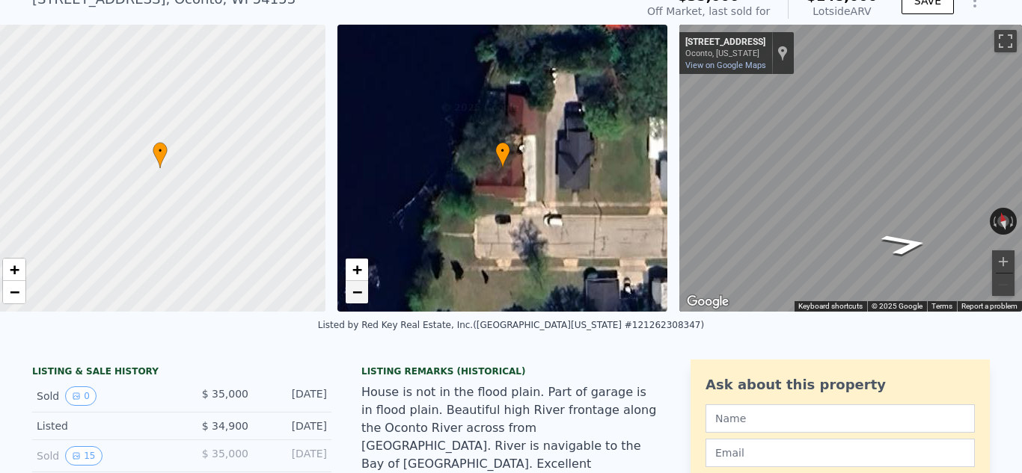
click at [354, 292] on span "−" at bounding box center [356, 292] width 10 height 19
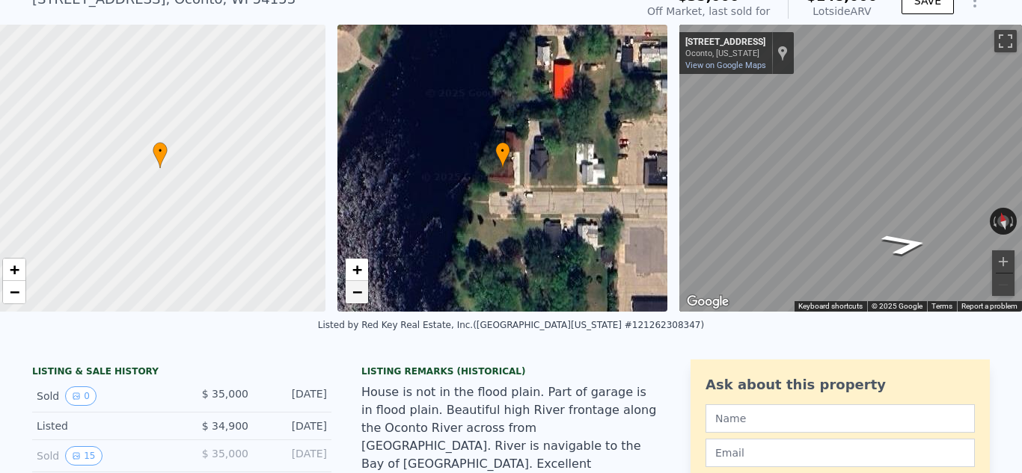
click at [354, 292] on span "−" at bounding box center [356, 292] width 10 height 19
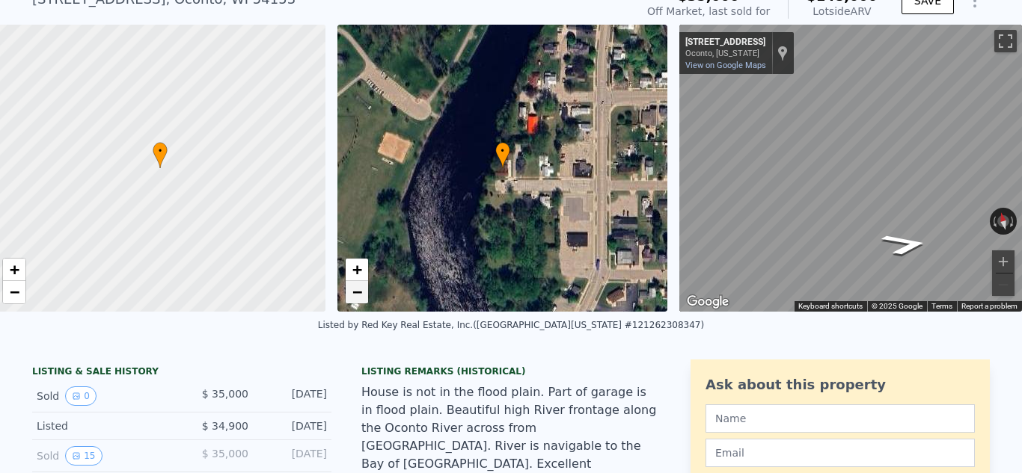
click at [356, 291] on span "−" at bounding box center [356, 292] width 10 height 19
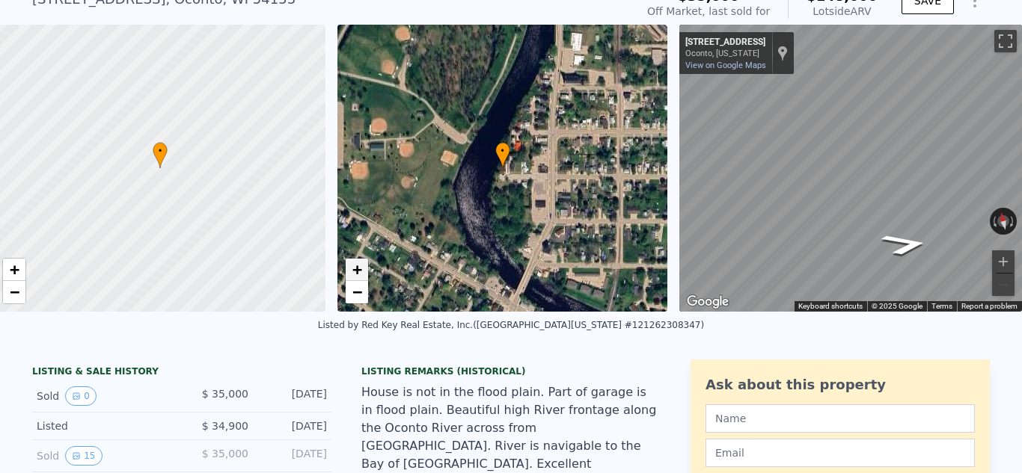
click at [352, 264] on span "+" at bounding box center [356, 269] width 10 height 19
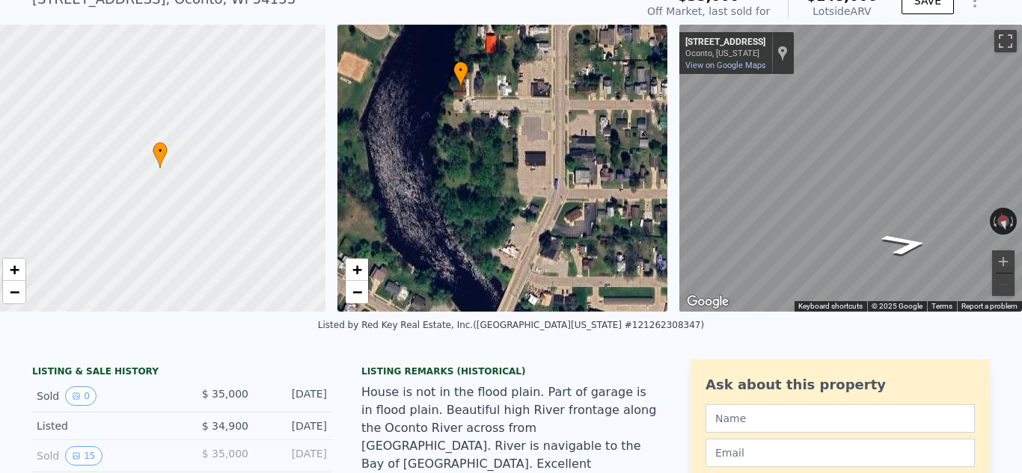
drag, startPoint x: 460, startPoint y: 233, endPoint x: 418, endPoint y: 152, distance: 91.0
click at [418, 152] on div "• + −" at bounding box center [502, 168] width 331 height 287
click at [361, 262] on span "+" at bounding box center [356, 269] width 10 height 19
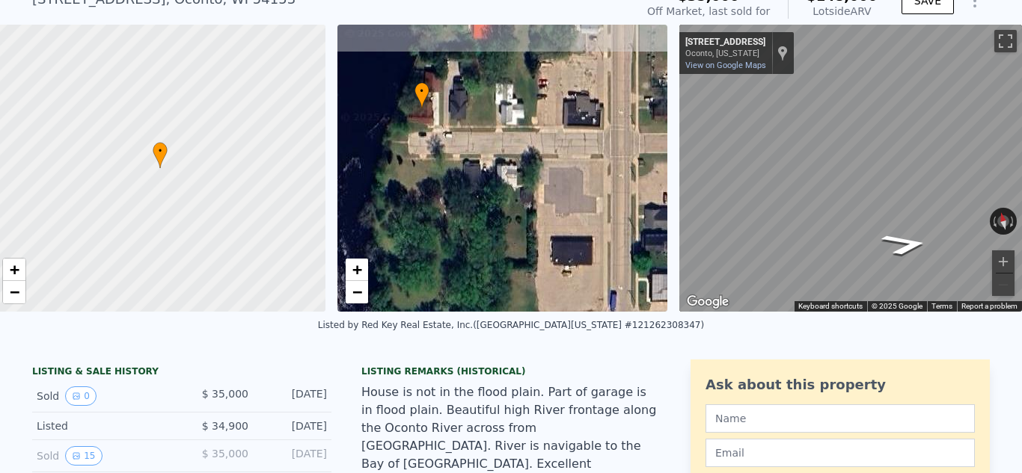
drag, startPoint x: 429, startPoint y: 203, endPoint x: 433, endPoint y: 305, distance: 101.8
click at [433, 305] on div "• + − • + − ← Move left → Move right ↑ Move up ↓ Move down + Zoom in - Zoom out…" at bounding box center [511, 168] width 1022 height 287
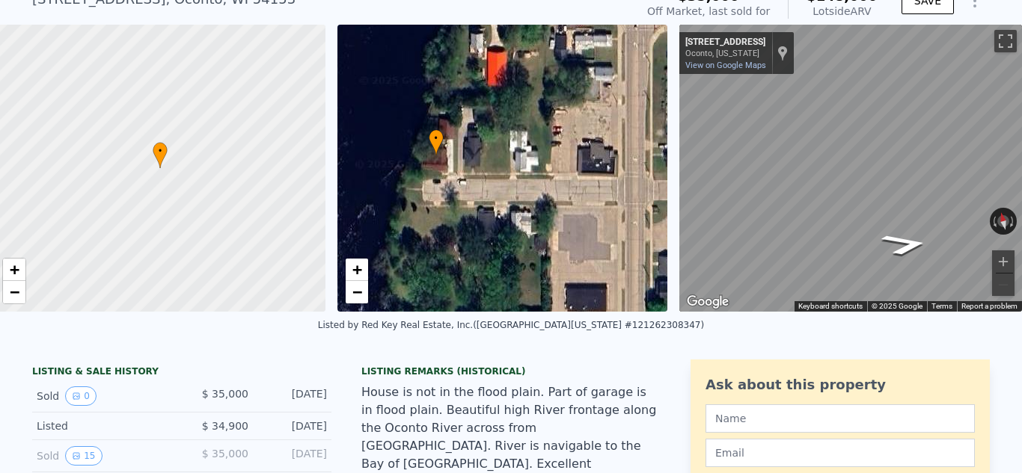
drag, startPoint x: 411, startPoint y: 211, endPoint x: 419, endPoint y: 245, distance: 35.2
click at [419, 245] on div "• + −" at bounding box center [502, 168] width 331 height 287
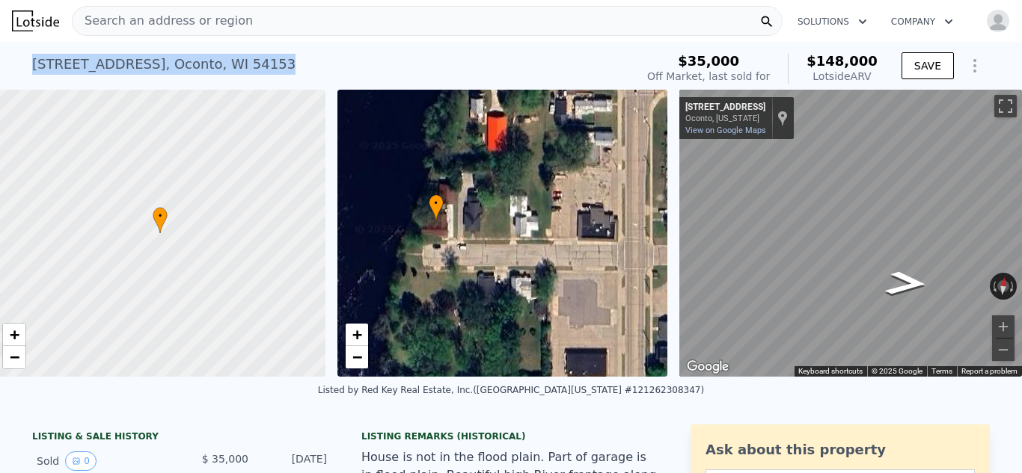
drag, startPoint x: 34, startPoint y: 64, endPoint x: 230, endPoint y: 69, distance: 196.7
click at [230, 69] on div "[STREET_ADDRESS]" at bounding box center [163, 64] width 263 height 21
copy div "[STREET_ADDRESS]"
